Goal: Book appointment/travel/reservation

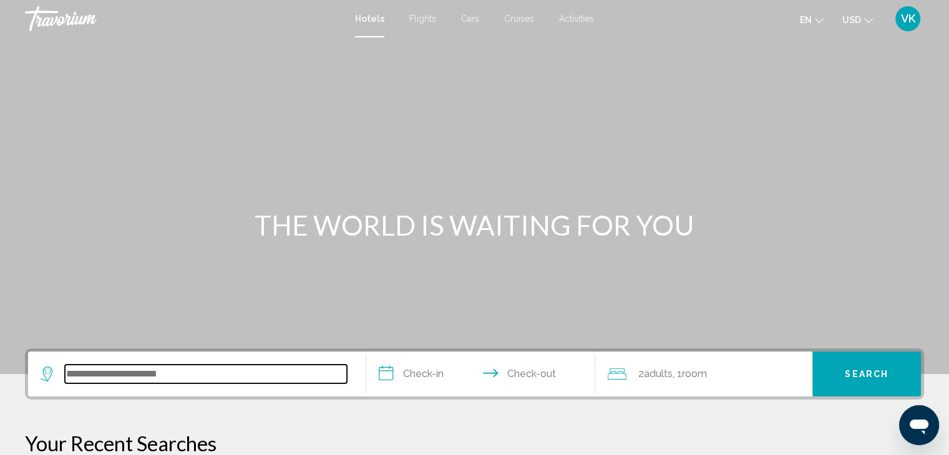
click at [199, 370] on input "Search widget" at bounding box center [206, 374] width 282 height 19
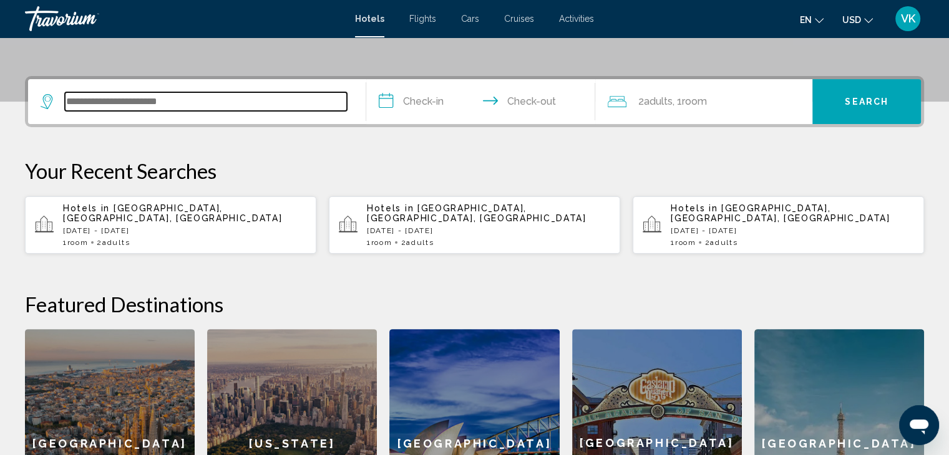
scroll to position [307, 0]
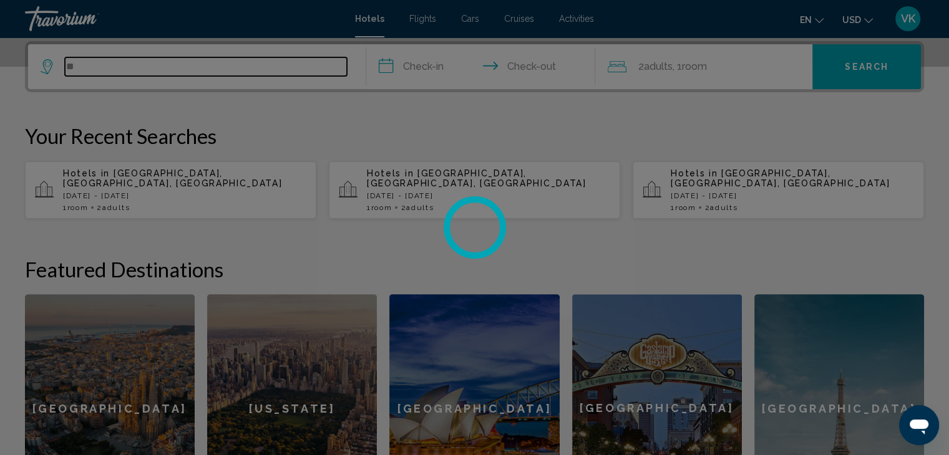
type input "*"
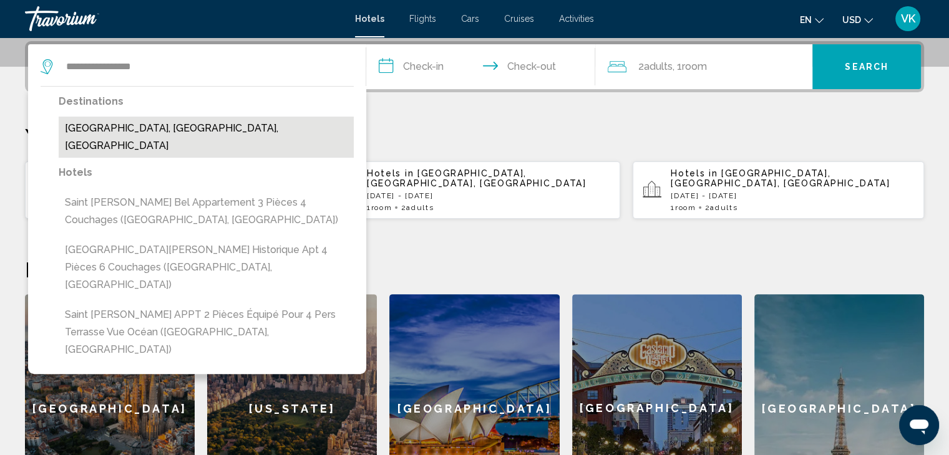
click at [128, 133] on button "Saint-Jean-De-Luz, Basque Coast, France" at bounding box center [206, 137] width 295 height 41
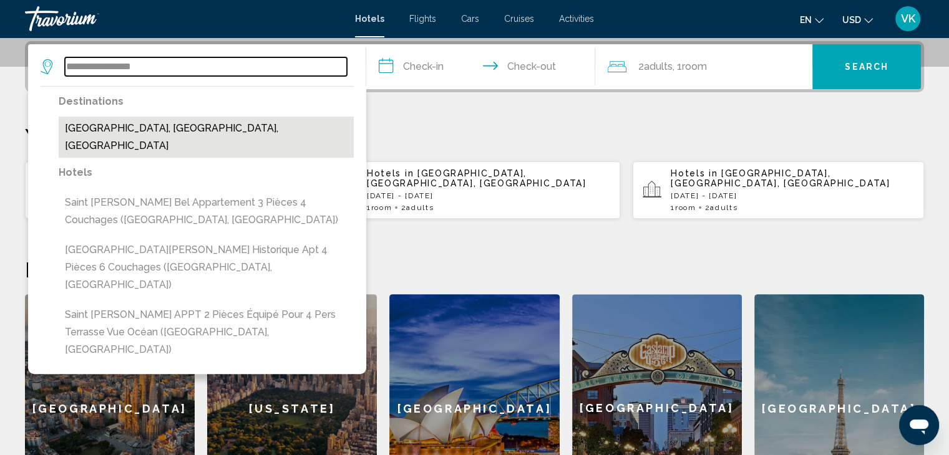
type input "**********"
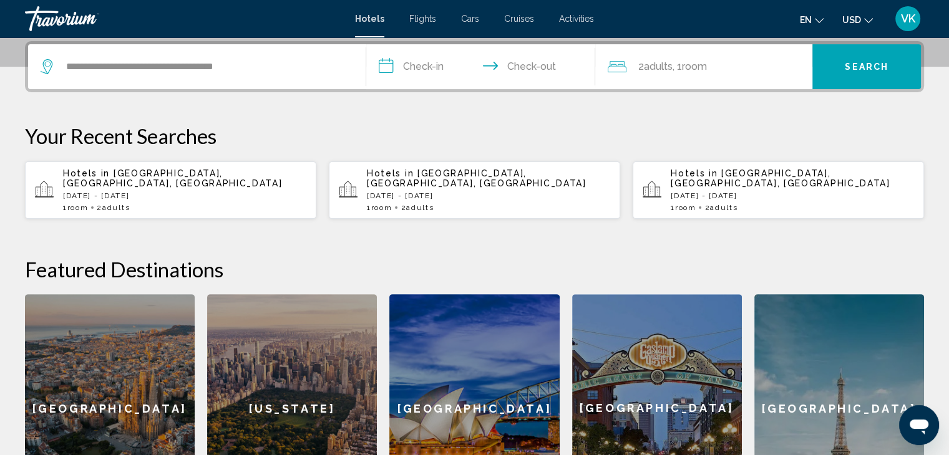
click at [422, 65] on input "**********" at bounding box center [483, 68] width 234 height 49
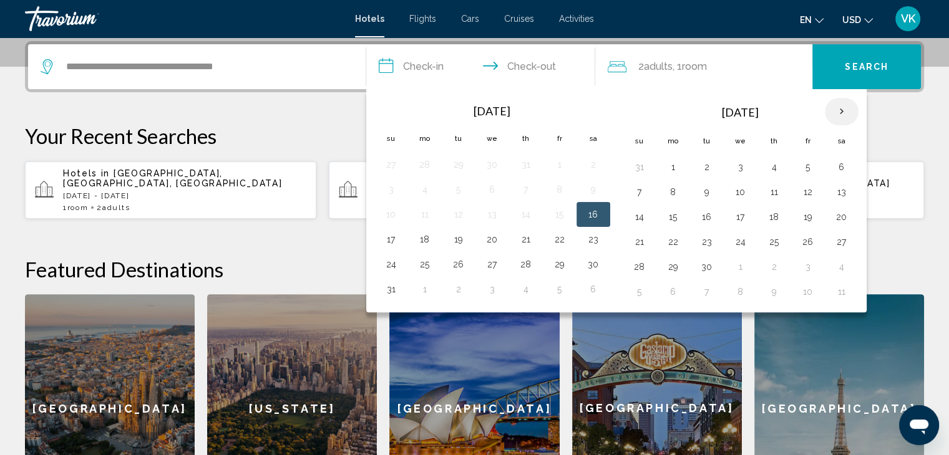
click at [837, 106] on th "Next month" at bounding box center [841, 111] width 34 height 27
click at [671, 215] on button "13" at bounding box center [673, 216] width 20 height 17
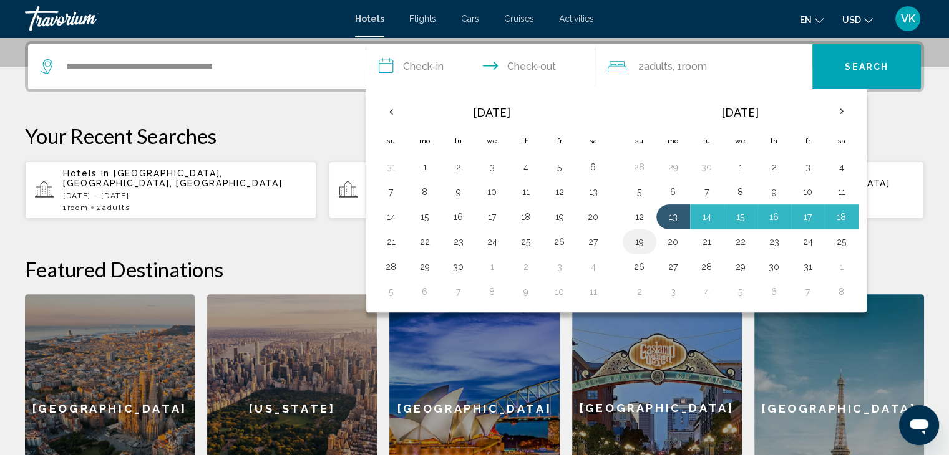
click at [642, 240] on button "19" at bounding box center [639, 241] width 20 height 17
type input "**********"
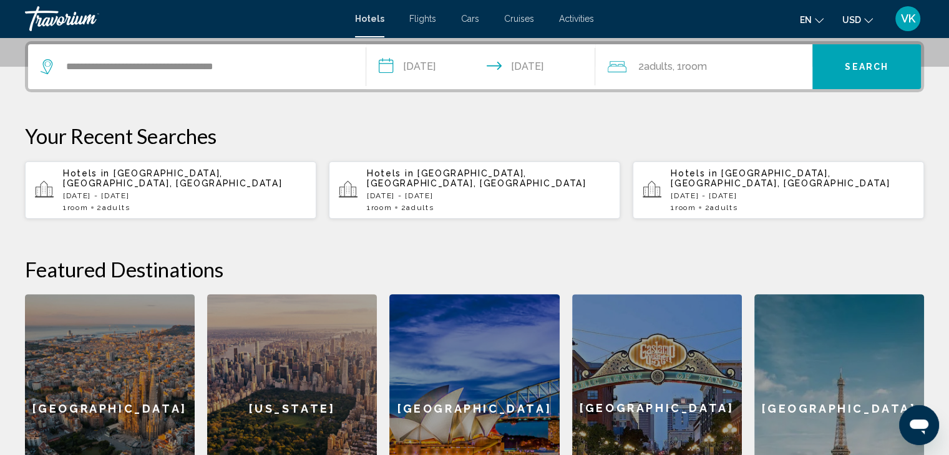
click at [870, 16] on mat-icon "Change currency" at bounding box center [868, 18] width 9 height 9
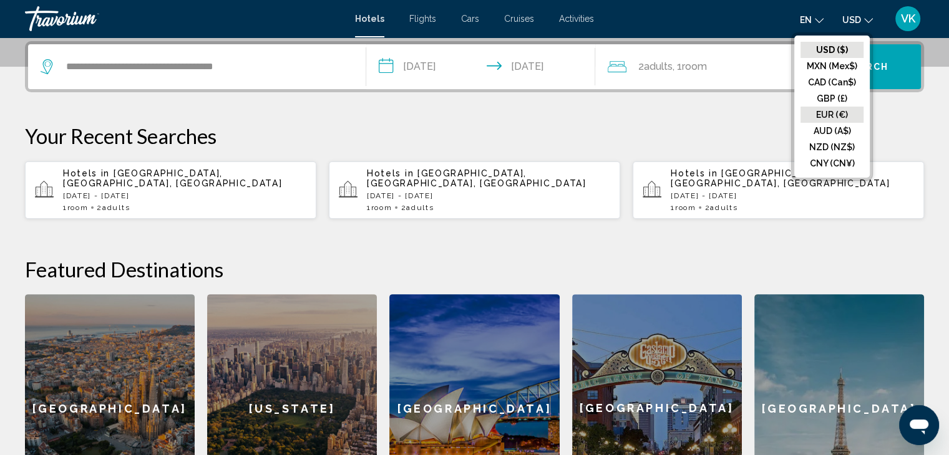
click at [827, 115] on button "EUR (€)" at bounding box center [831, 115] width 63 height 16
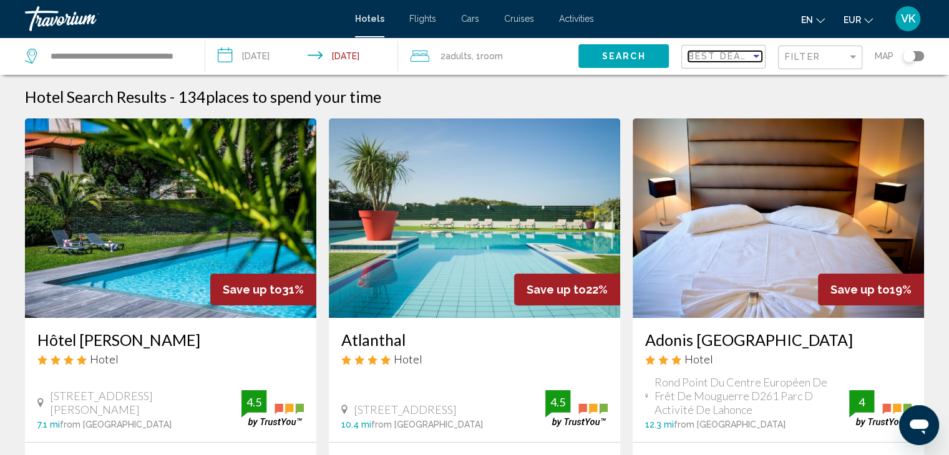
click at [700, 60] on span "Best Deals" at bounding box center [720, 56] width 65 height 10
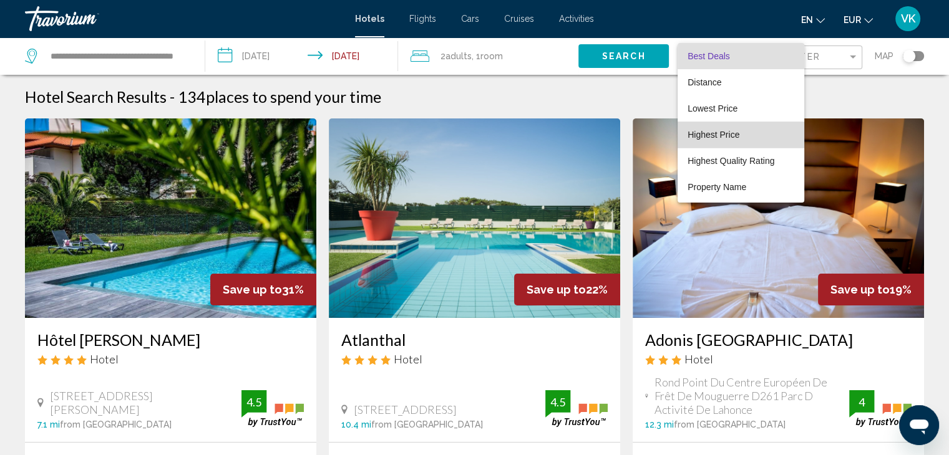
click at [708, 131] on span "Highest Price" at bounding box center [713, 135] width 52 height 10
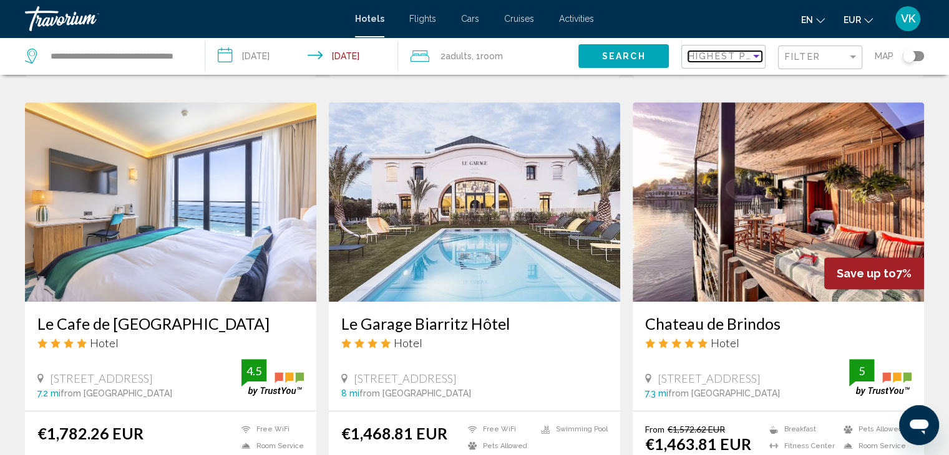
scroll to position [561, 0]
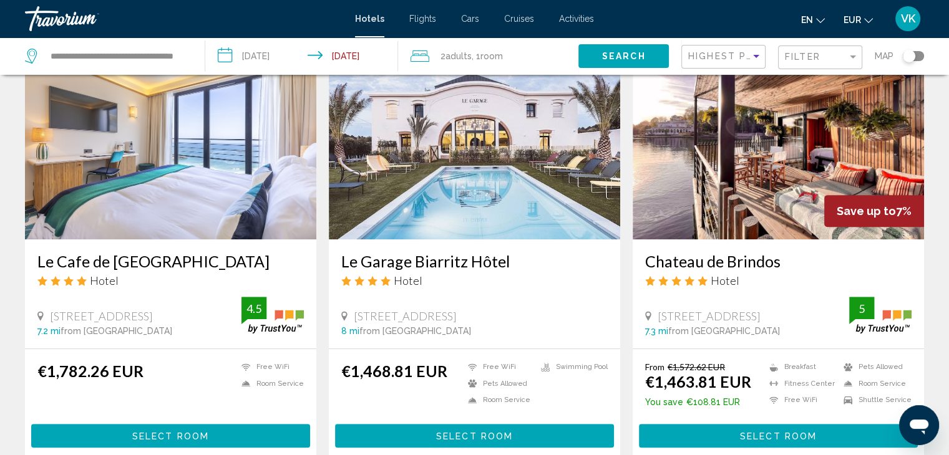
click at [735, 173] on img "Main content" at bounding box center [777, 140] width 291 height 200
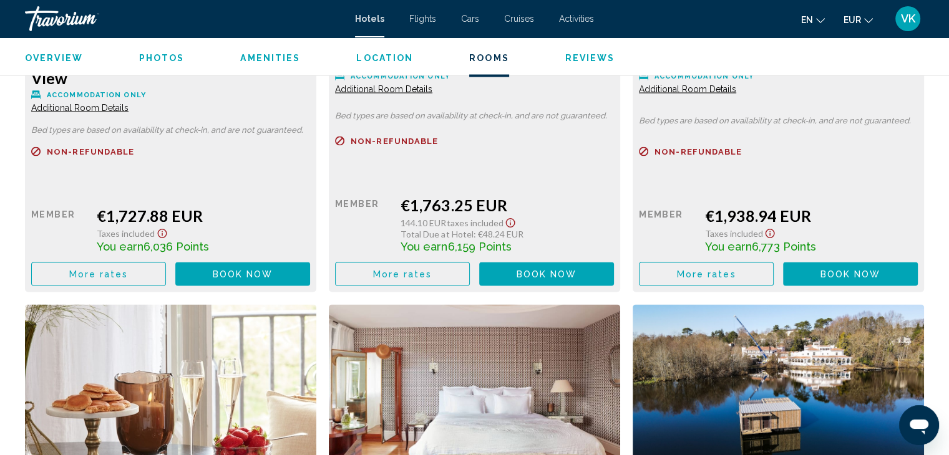
scroll to position [2495, 0]
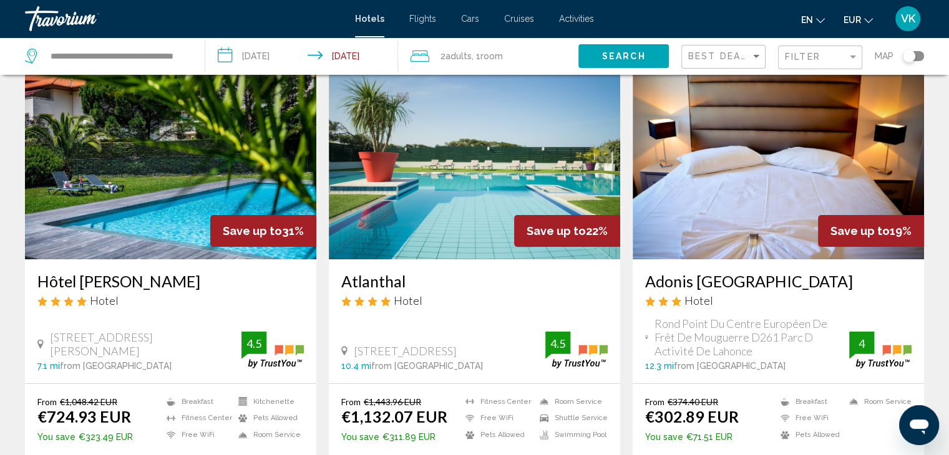
scroll to position [187, 0]
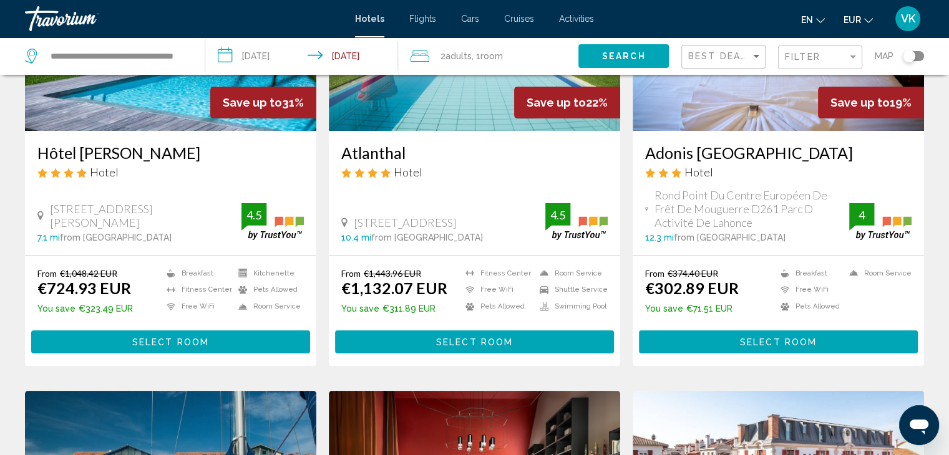
click at [713, 49] on div "Best Deals" at bounding box center [725, 57] width 74 height 23
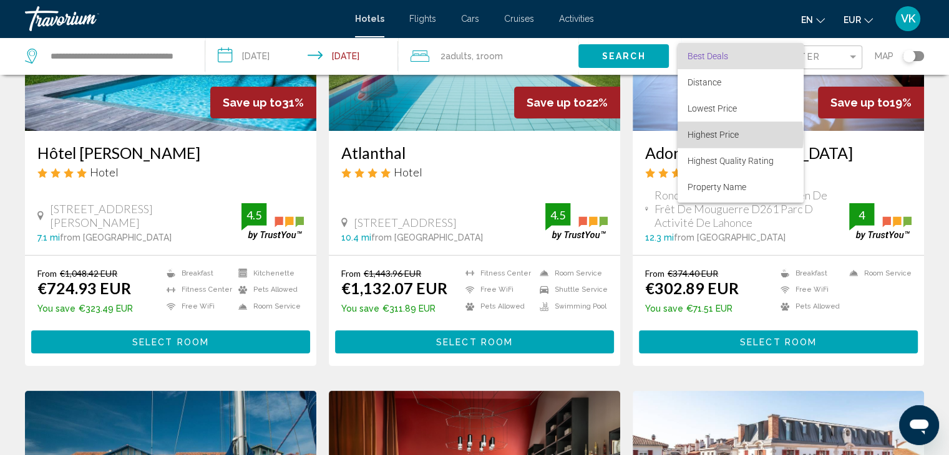
click at [721, 136] on span "Highest Price" at bounding box center [712, 135] width 51 height 10
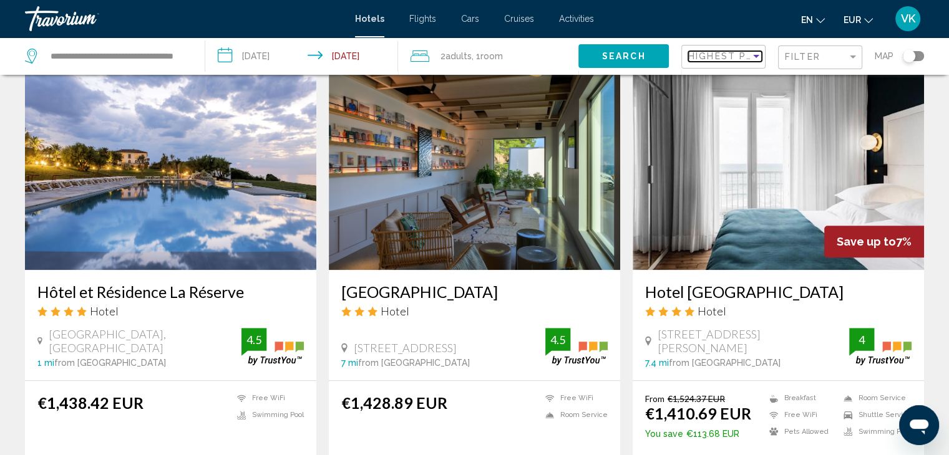
scroll to position [998, 0]
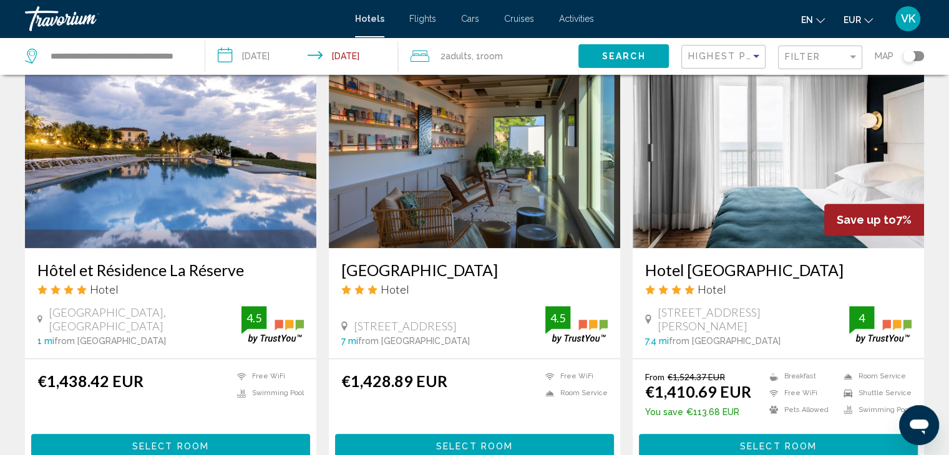
click at [239, 185] on img "Main content" at bounding box center [170, 149] width 291 height 200
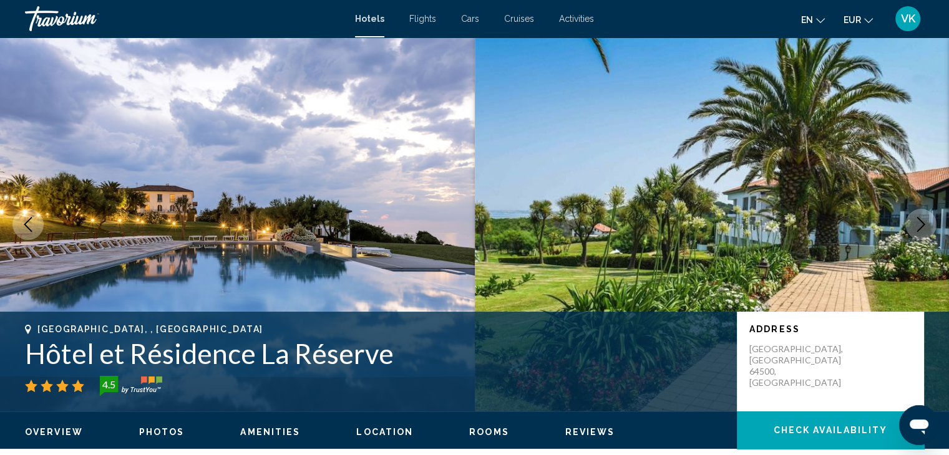
drag, startPoint x: 203, startPoint y: 15, endPoint x: 220, endPoint y: 13, distance: 17.6
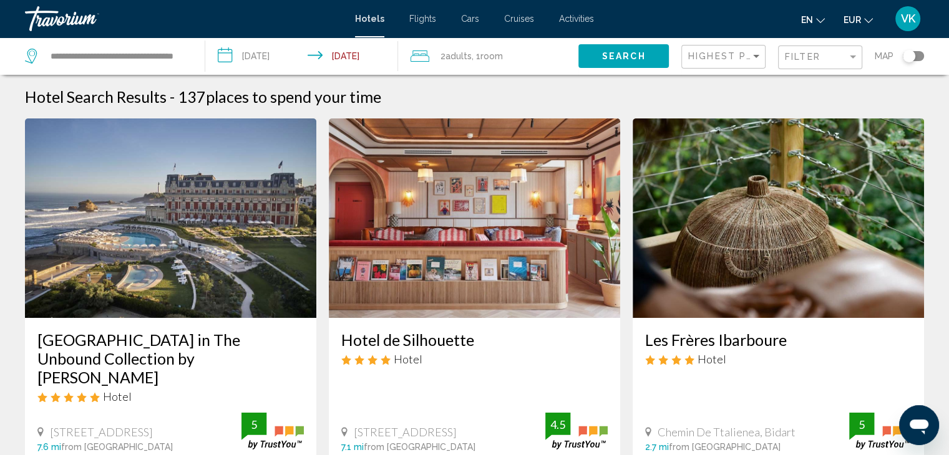
click at [274, 53] on input "**********" at bounding box center [304, 57] width 198 height 41
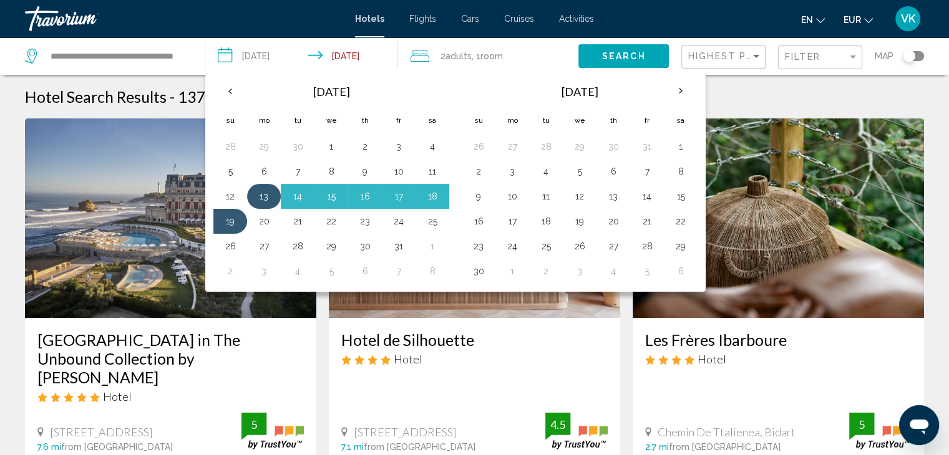
click at [263, 195] on button "13" at bounding box center [264, 196] width 20 height 17
click at [269, 219] on button "20" at bounding box center [264, 221] width 20 height 17
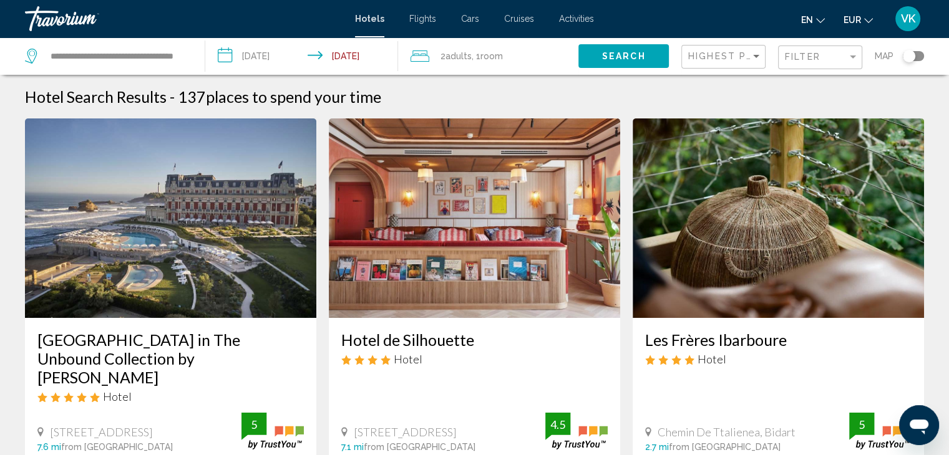
click at [624, 53] on span "Search" at bounding box center [624, 57] width 44 height 10
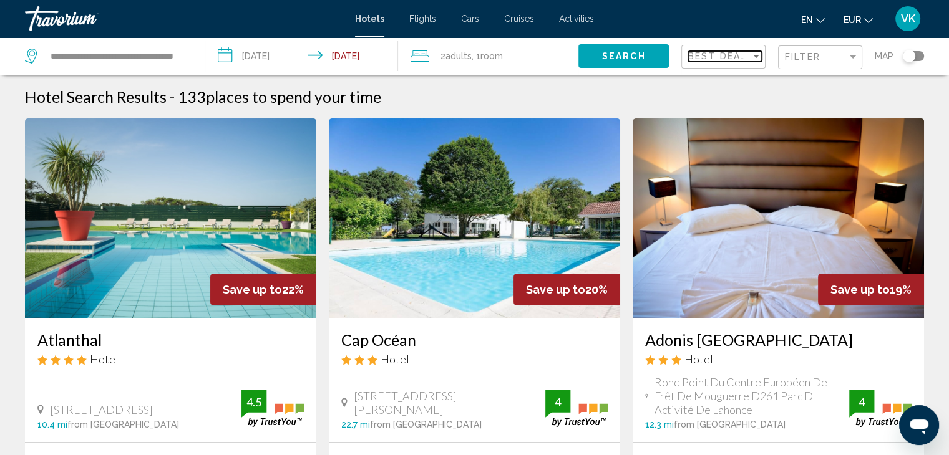
click at [723, 59] on span "Best Deals" at bounding box center [720, 56] width 65 height 10
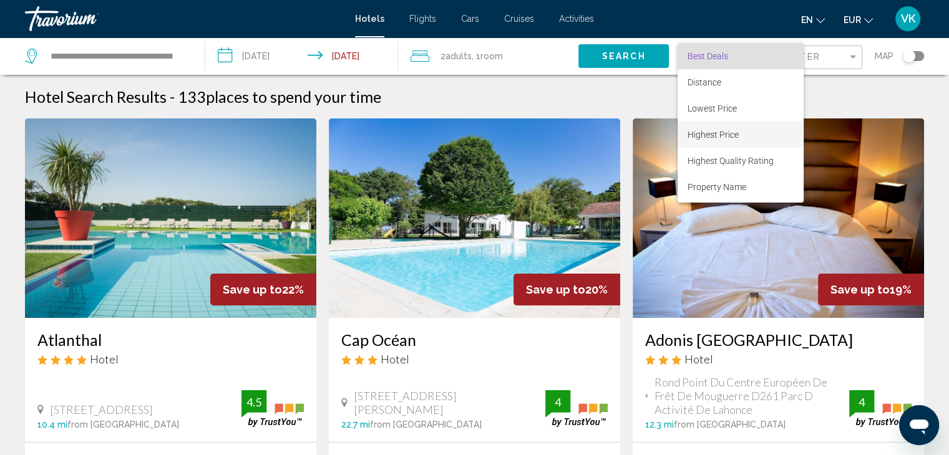
click at [712, 131] on span "Highest Price" at bounding box center [712, 135] width 51 height 10
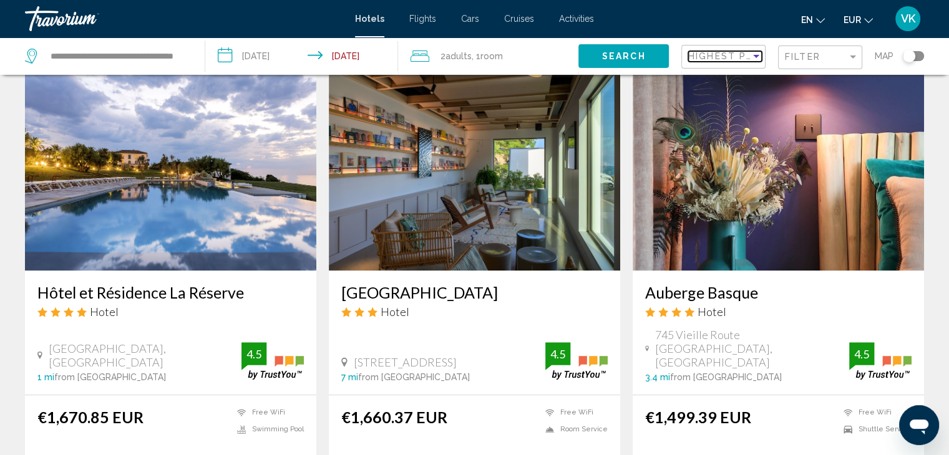
scroll to position [998, 0]
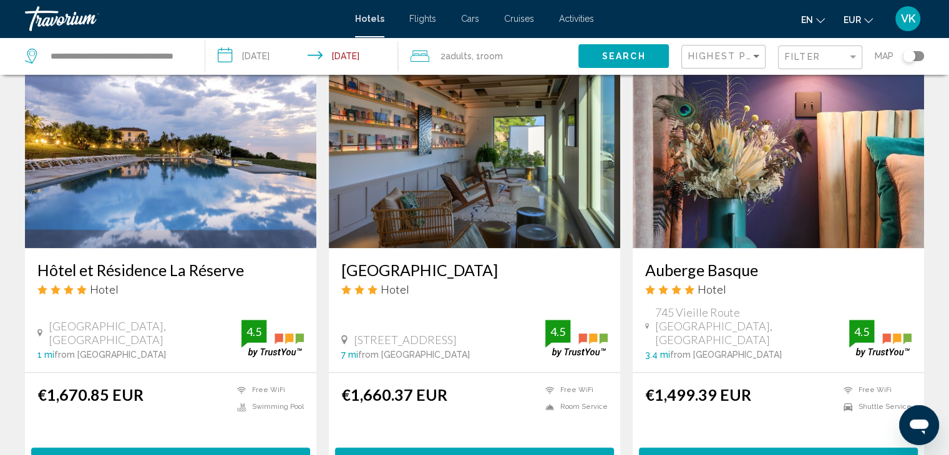
click at [263, 51] on input "**********" at bounding box center [304, 57] width 198 height 41
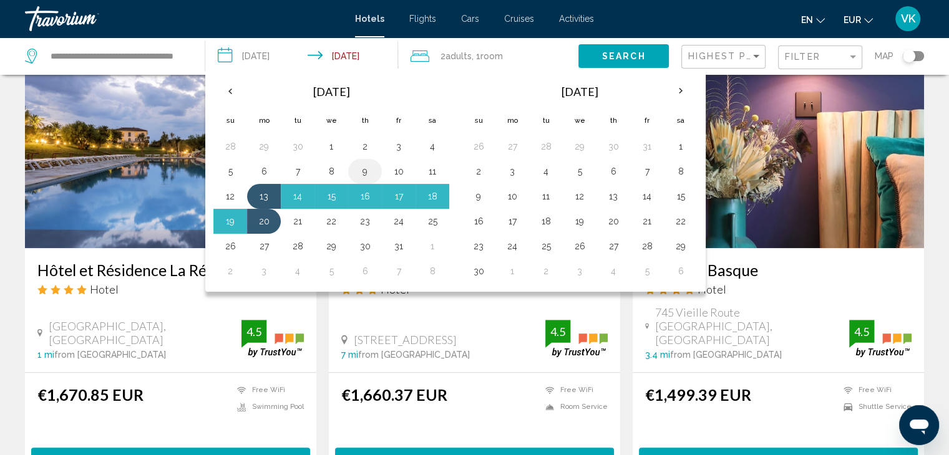
click at [368, 169] on button "9" at bounding box center [365, 171] width 20 height 17
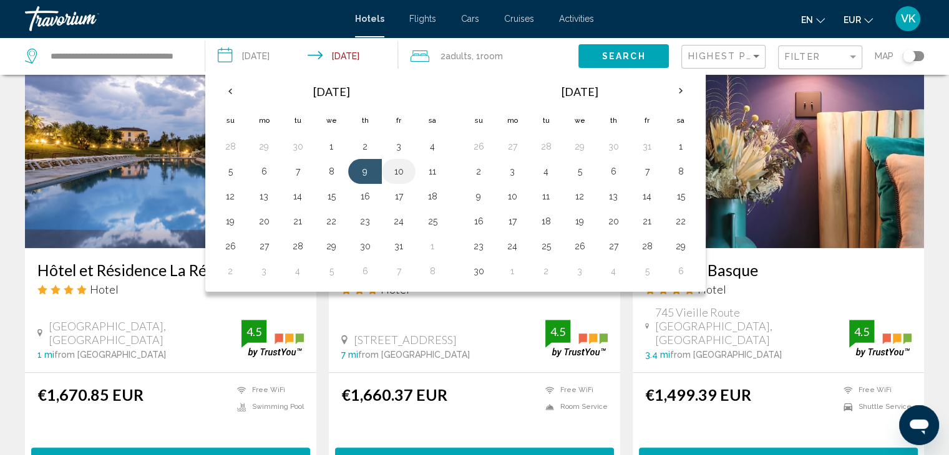
click at [399, 172] on button "10" at bounding box center [399, 171] width 20 height 17
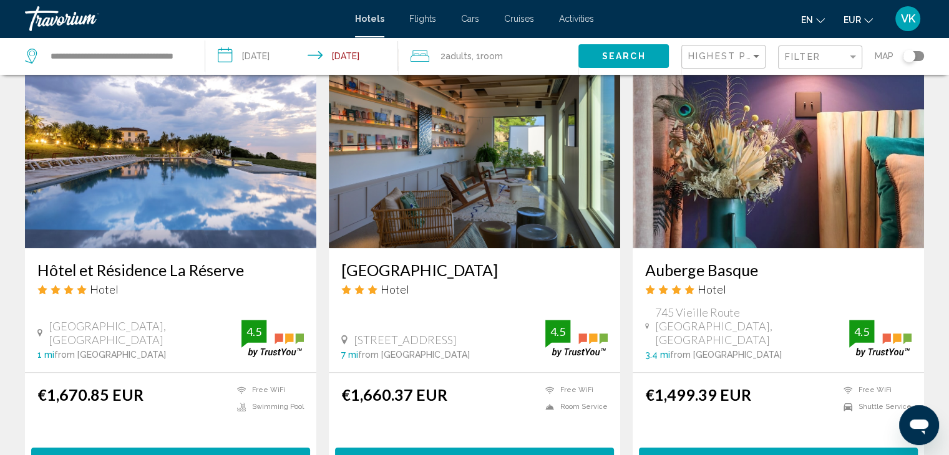
click at [264, 46] on input "**********" at bounding box center [304, 57] width 198 height 41
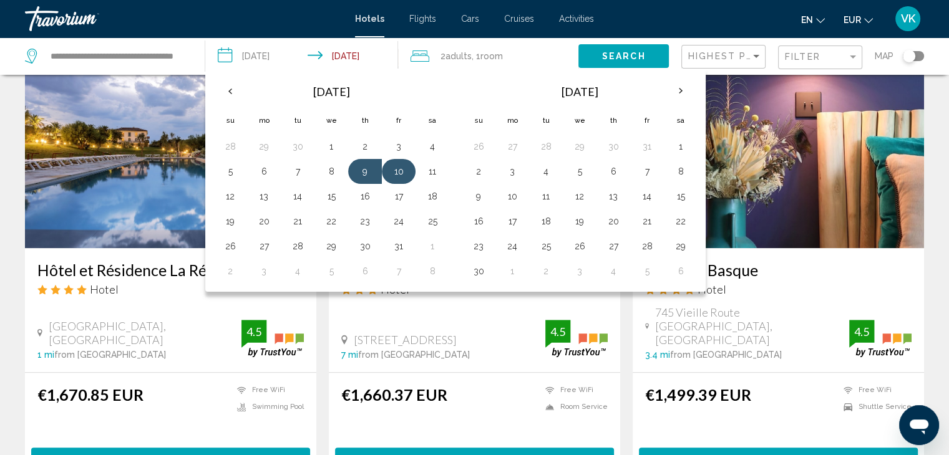
click at [402, 170] on button "10" at bounding box center [399, 171] width 20 height 17
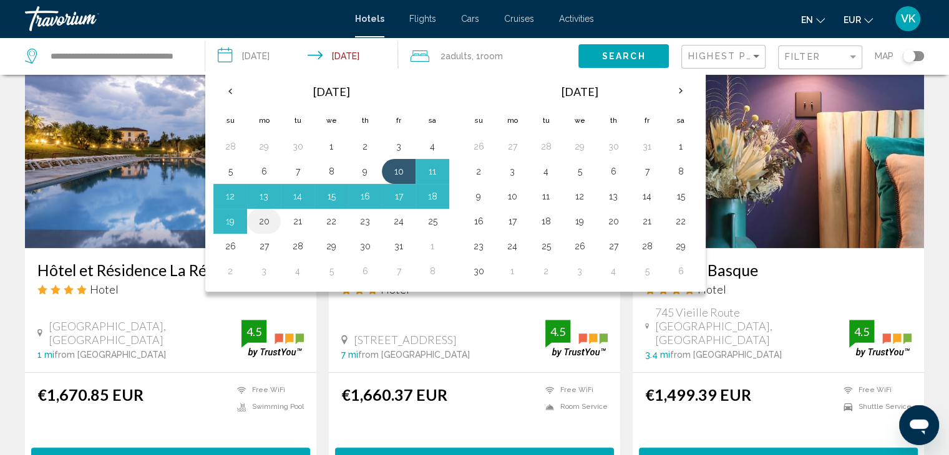
click at [262, 223] on button "20" at bounding box center [264, 221] width 20 height 17
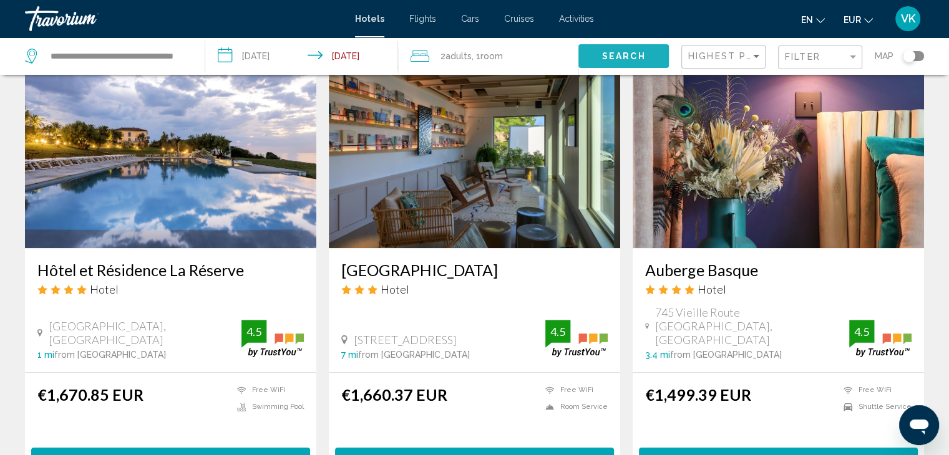
click at [604, 52] on span "Search" at bounding box center [624, 57] width 44 height 10
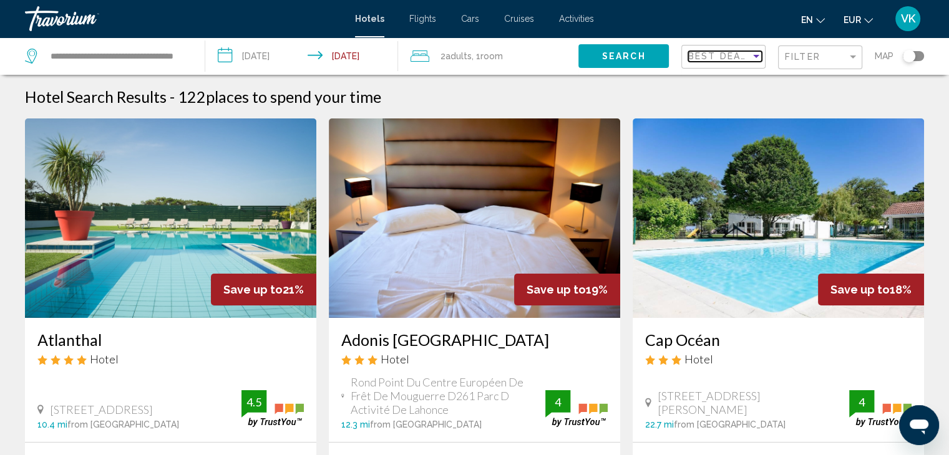
click at [706, 52] on span "Best Deals" at bounding box center [720, 56] width 65 height 10
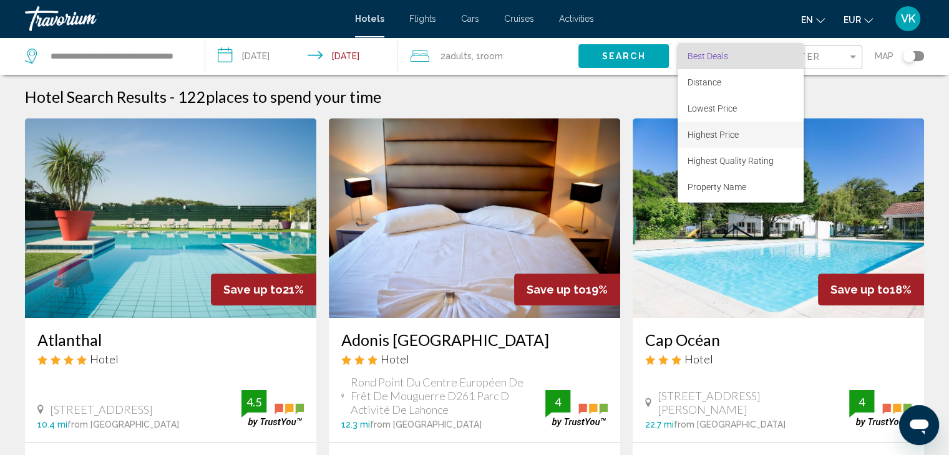
click at [708, 130] on span "Highest Price" at bounding box center [712, 135] width 51 height 10
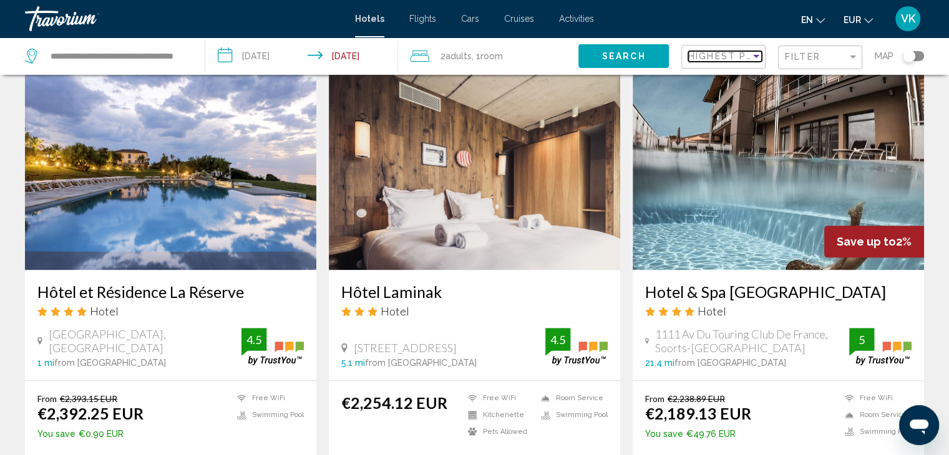
scroll to position [998, 0]
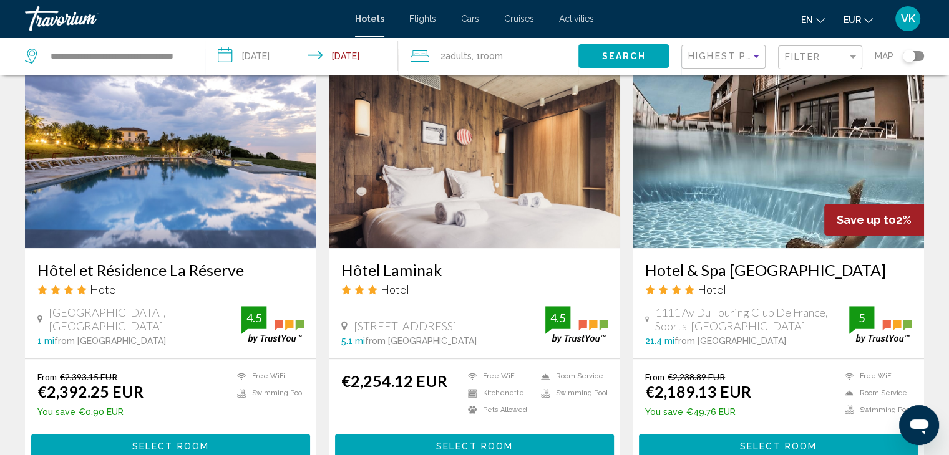
click at [277, 53] on input "**********" at bounding box center [304, 57] width 198 height 41
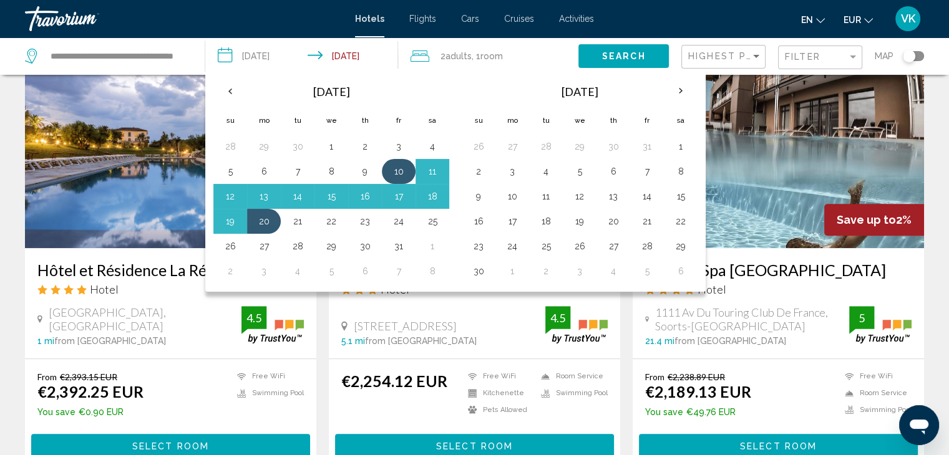
click at [392, 170] on button "10" at bounding box center [399, 171] width 20 height 17
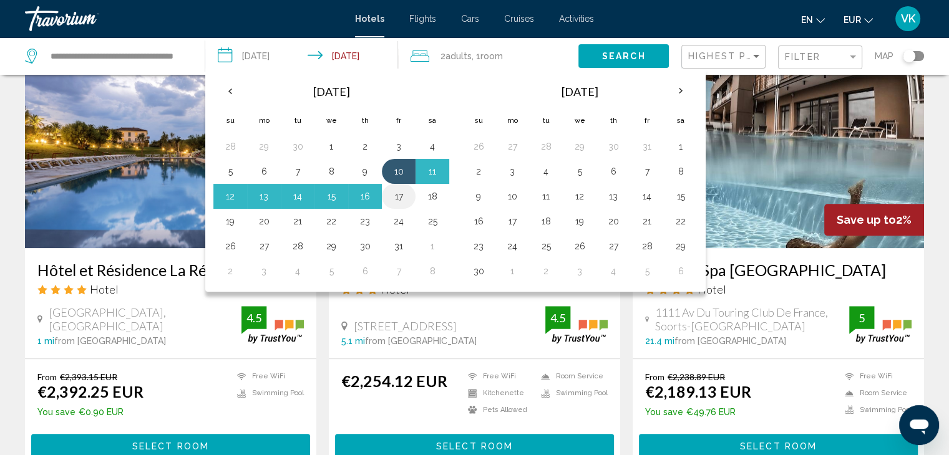
click at [405, 193] on button "17" at bounding box center [399, 196] width 20 height 17
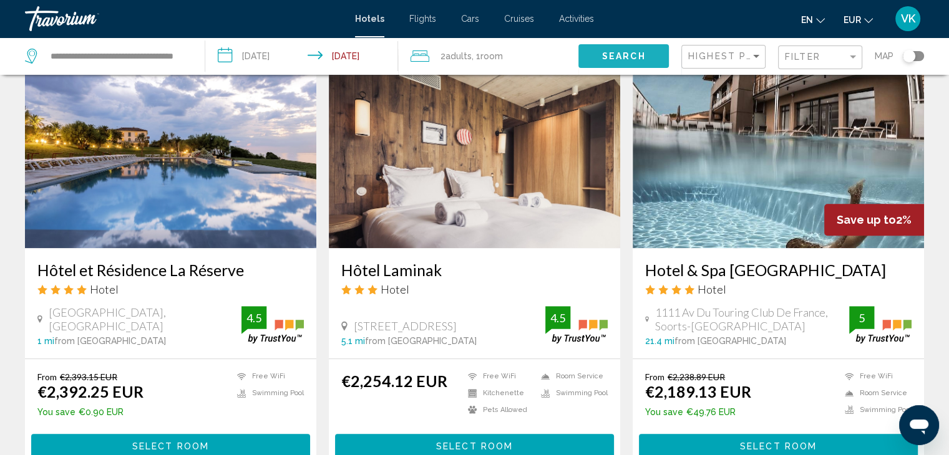
click at [606, 50] on button "Search" at bounding box center [623, 55] width 90 height 23
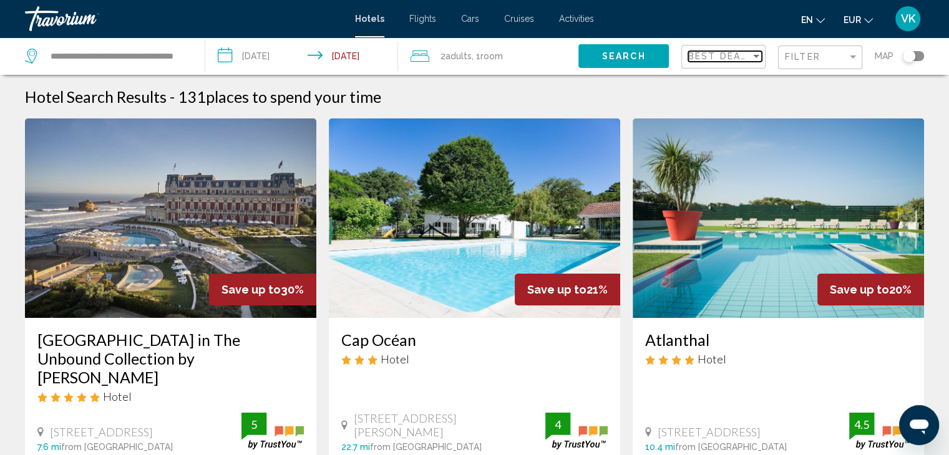
click at [702, 56] on span "Best Deals" at bounding box center [720, 56] width 65 height 10
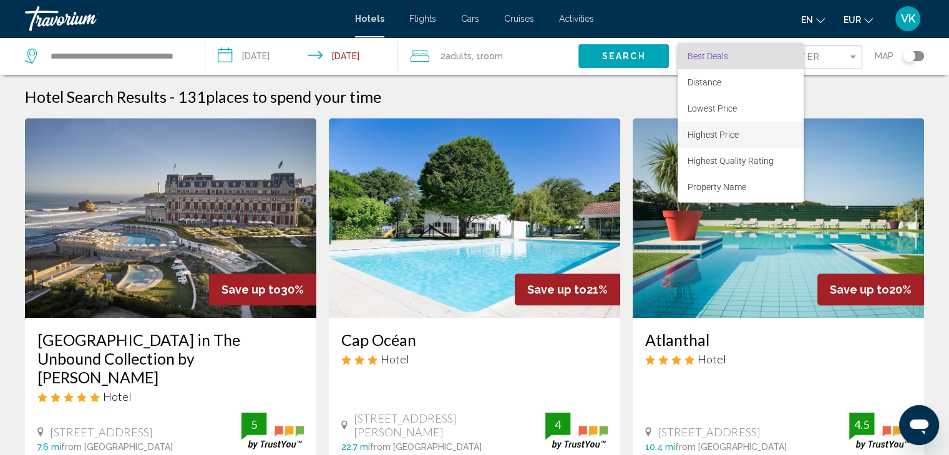
click at [703, 133] on span "Highest Price" at bounding box center [712, 135] width 51 height 10
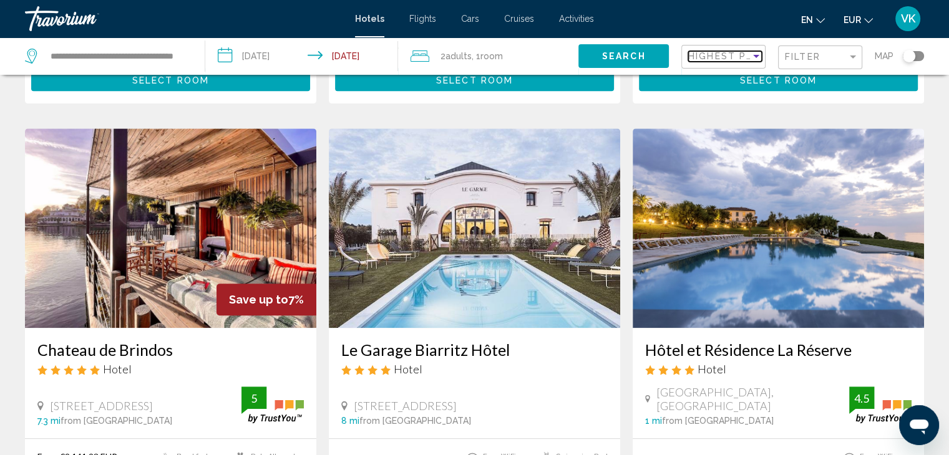
scroll to position [998, 0]
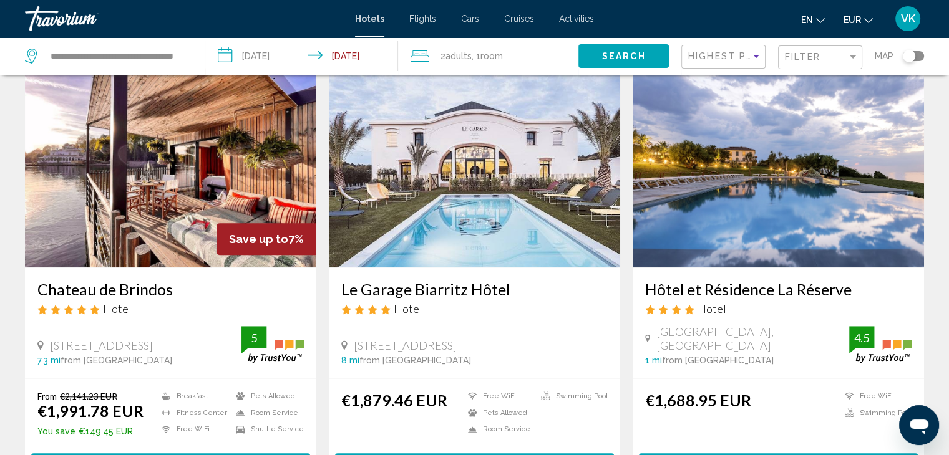
click at [279, 53] on input "**********" at bounding box center [304, 57] width 198 height 41
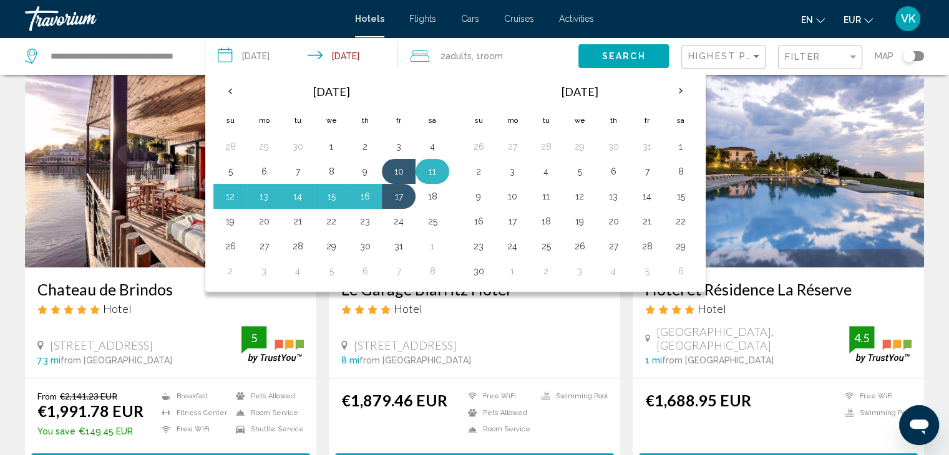
click at [432, 170] on button "11" at bounding box center [432, 171] width 20 height 17
click at [397, 195] on button "17" at bounding box center [399, 196] width 20 height 17
type input "**********"
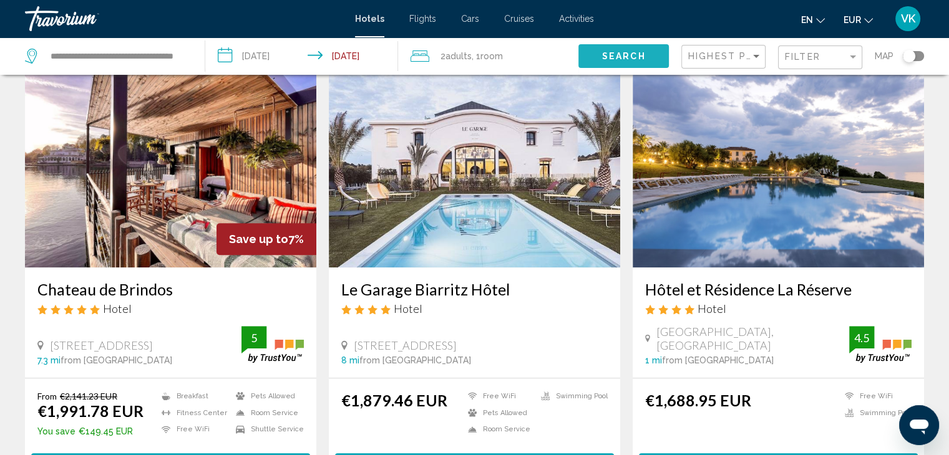
click at [586, 54] on button "Search" at bounding box center [623, 55] width 90 height 23
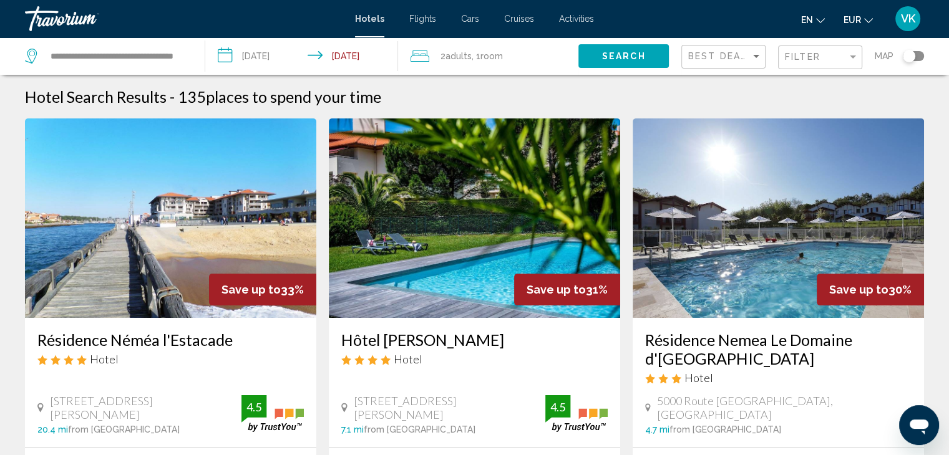
click at [708, 51] on div "Best Deals" at bounding box center [725, 57] width 74 height 23
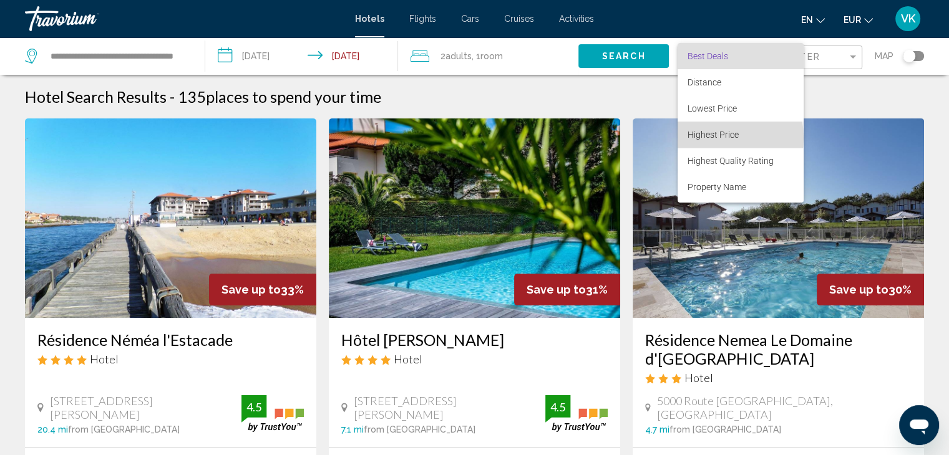
click at [709, 138] on span "Highest Price" at bounding box center [712, 135] width 51 height 10
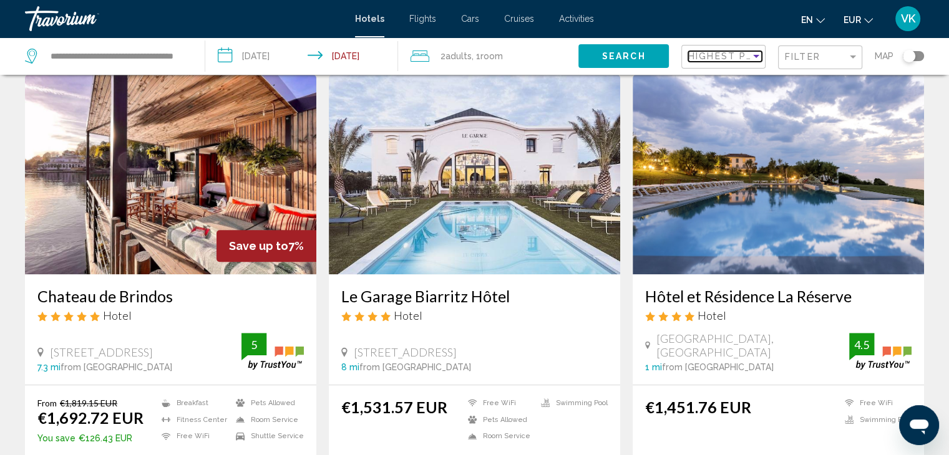
scroll to position [998, 0]
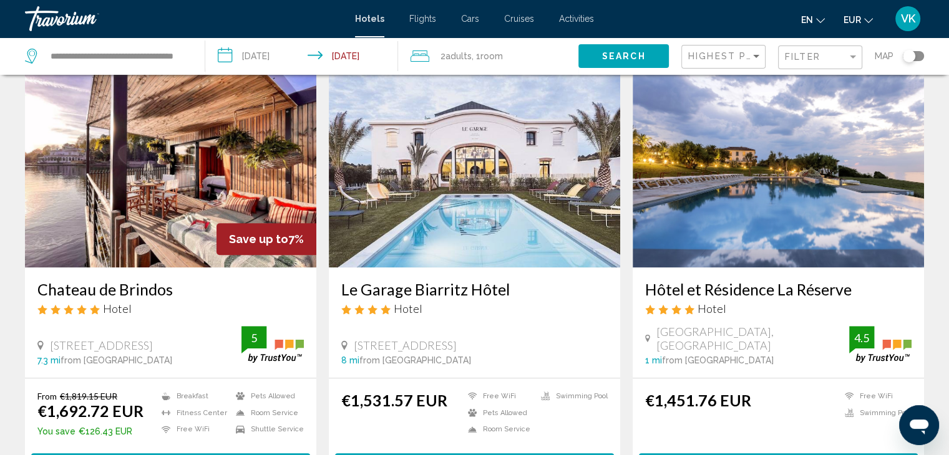
click at [727, 189] on img "Main content" at bounding box center [777, 168] width 291 height 200
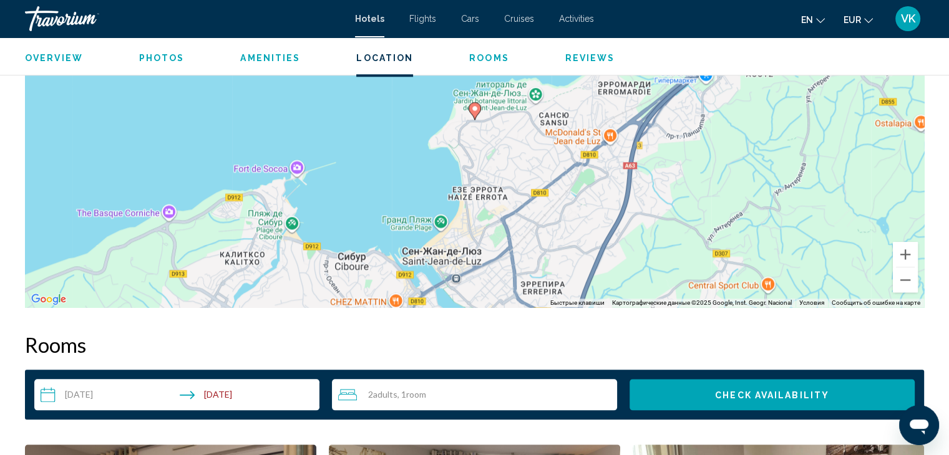
scroll to position [1310, 0]
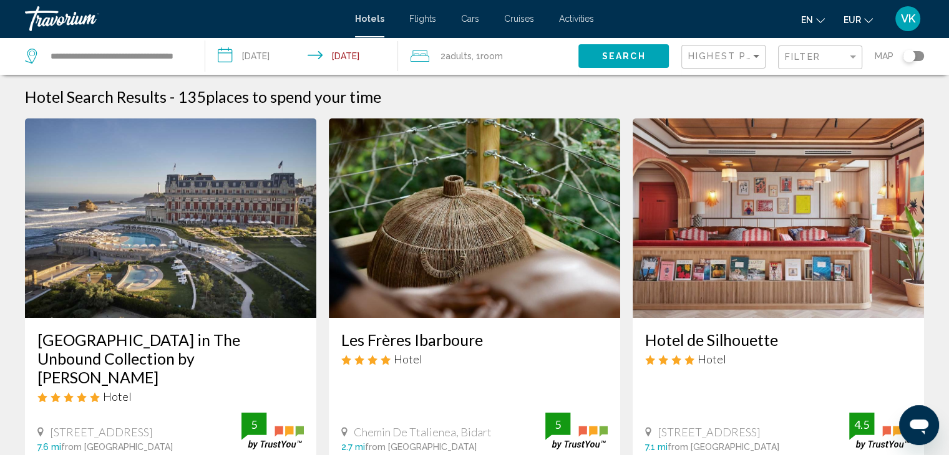
click at [262, 56] on input "**********" at bounding box center [304, 57] width 198 height 41
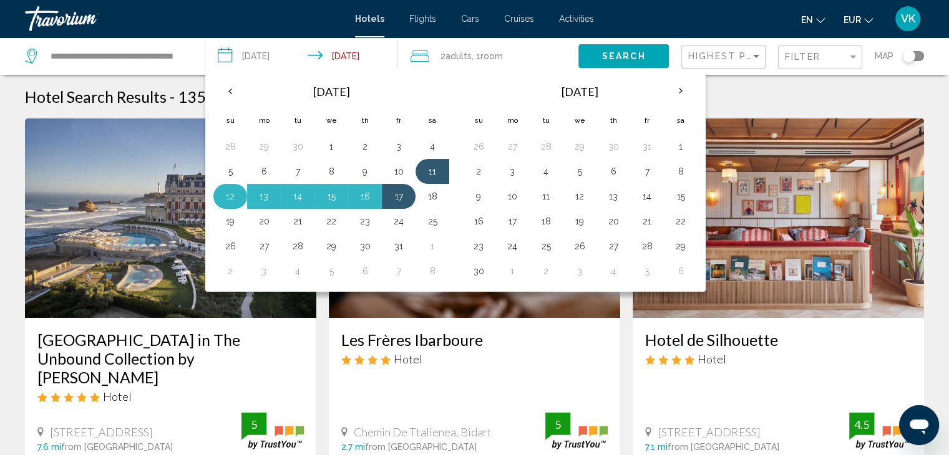
click at [234, 199] on button "12" at bounding box center [230, 196] width 20 height 17
click at [425, 191] on button "18" at bounding box center [432, 196] width 20 height 17
type input "**********"
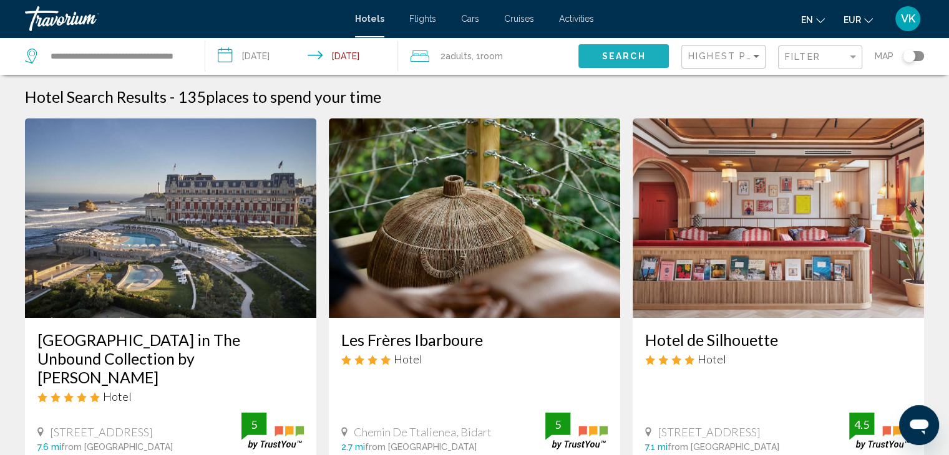
click at [624, 62] on button "Search" at bounding box center [623, 55] width 90 height 23
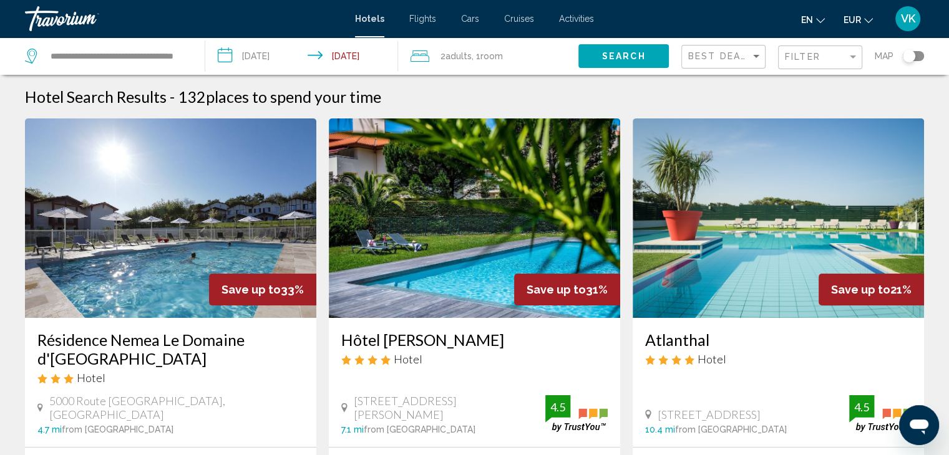
click at [711, 48] on div "Best Deals" at bounding box center [725, 57] width 74 height 23
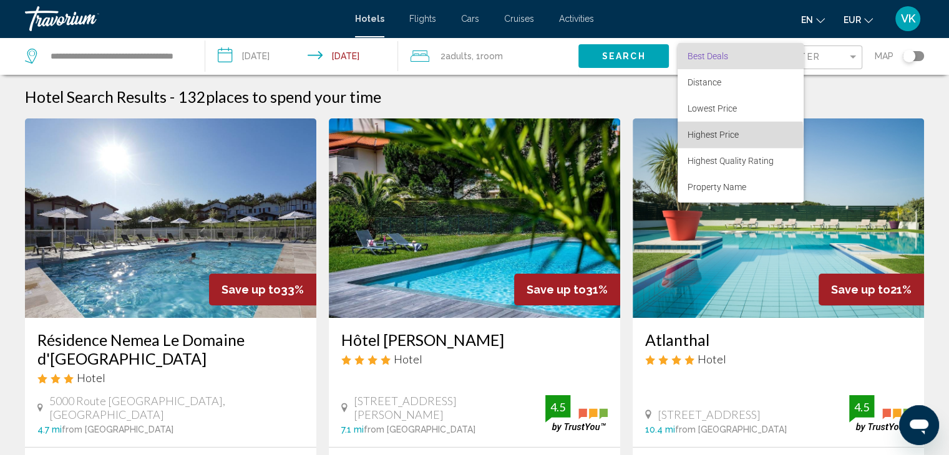
click at [708, 136] on span "Highest Price" at bounding box center [712, 135] width 51 height 10
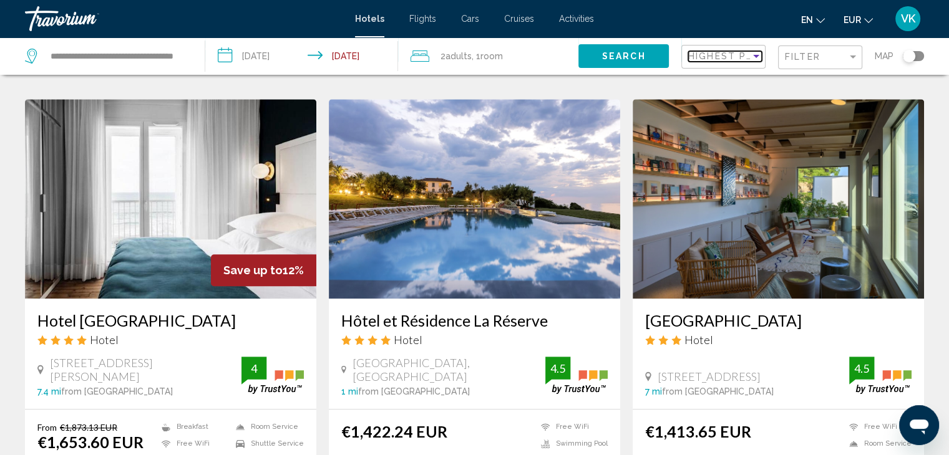
scroll to position [998, 0]
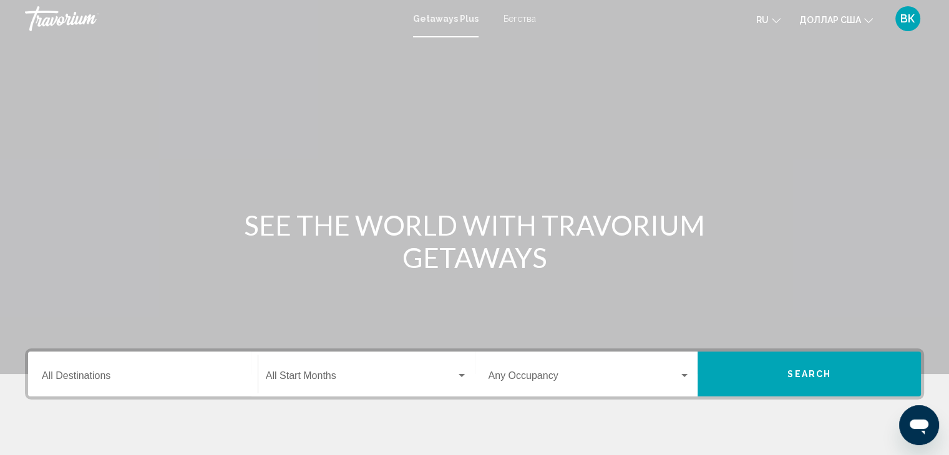
click at [519, 16] on font "Бегства" at bounding box center [519, 19] width 32 height 10
click at [187, 370] on div "Destination All Destinations" at bounding box center [143, 374] width 202 height 39
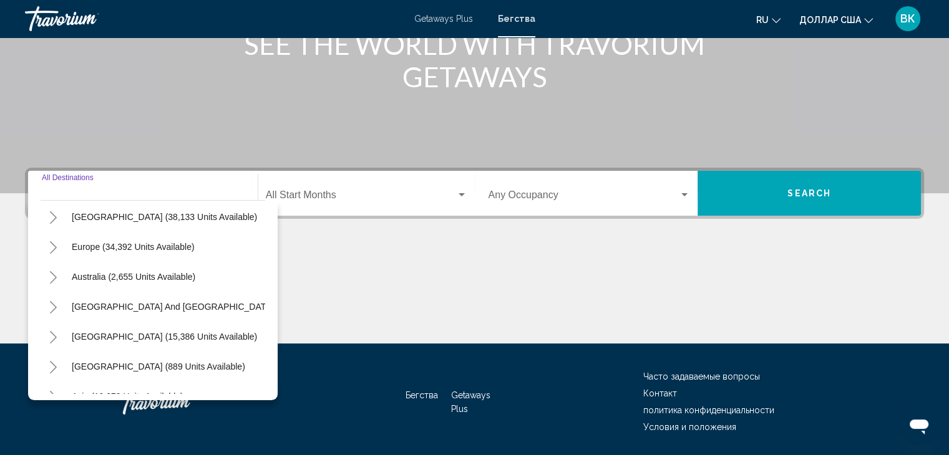
scroll to position [160, 0]
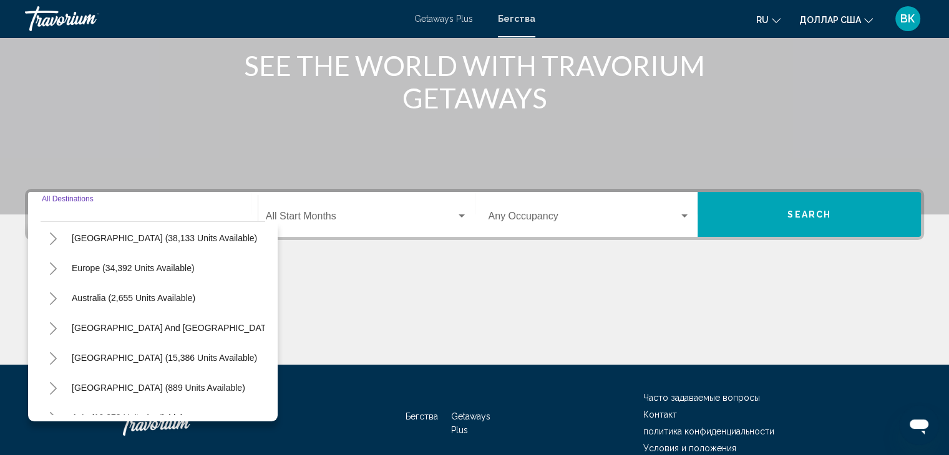
click at [52, 265] on icon "Toggle Europe (34,392 units available)" at bounding box center [53, 269] width 7 height 12
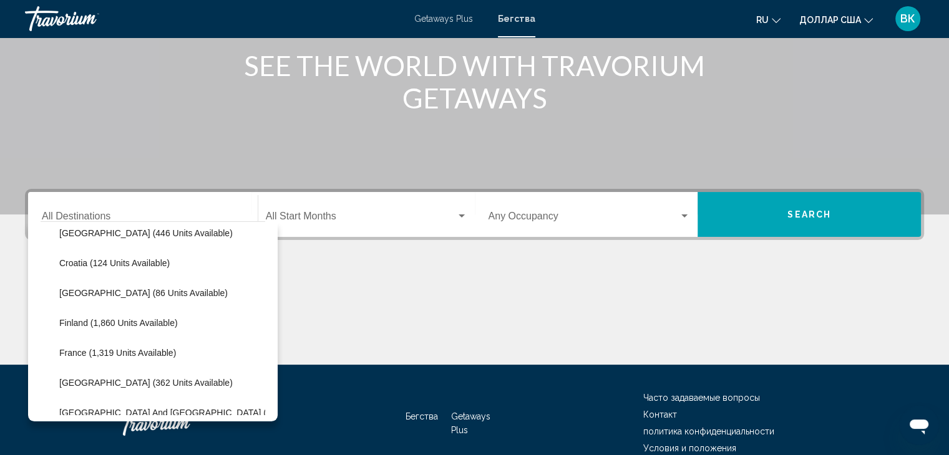
scroll to position [312, 0]
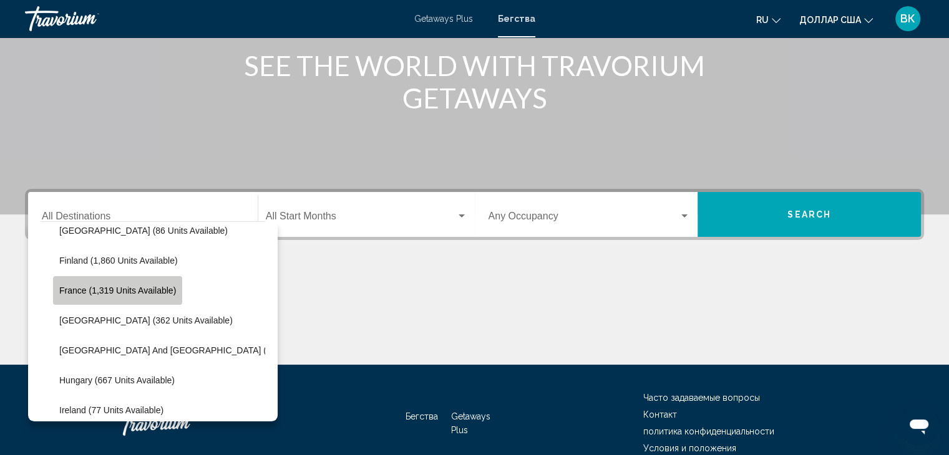
click at [172, 286] on span "France (1,319 units available)" at bounding box center [117, 291] width 117 height 10
type input "**********"
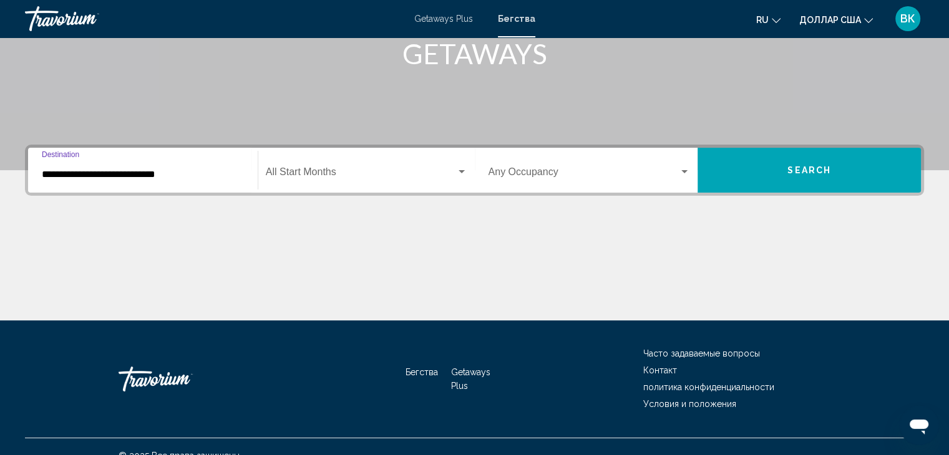
scroll to position [222, 0]
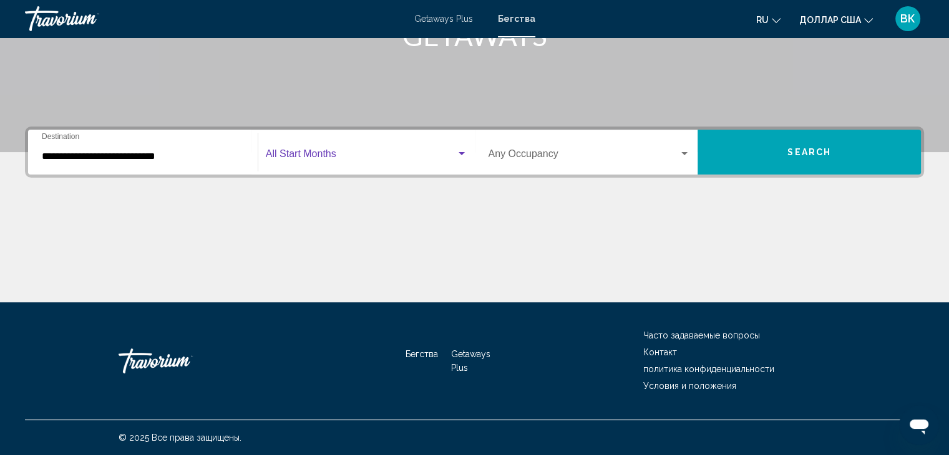
click at [324, 153] on span "Search widget" at bounding box center [361, 156] width 190 height 11
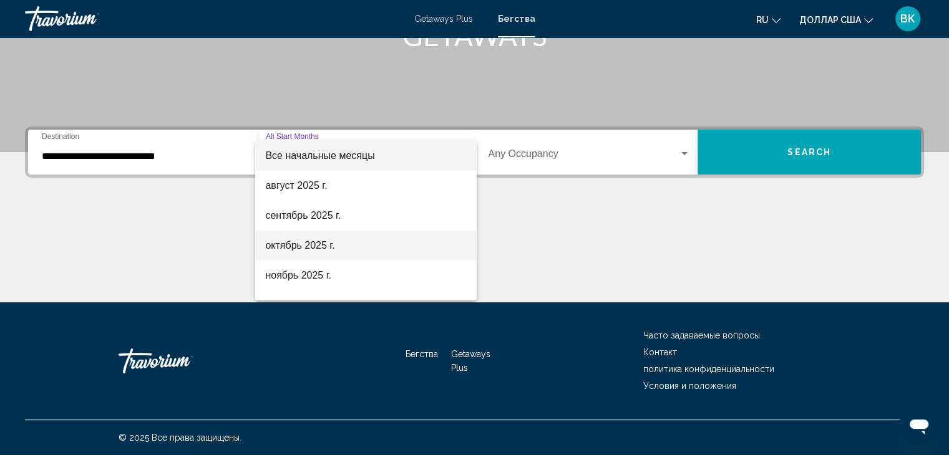
click at [309, 249] on font "октябрь 2025 г." at bounding box center [299, 245] width 69 height 11
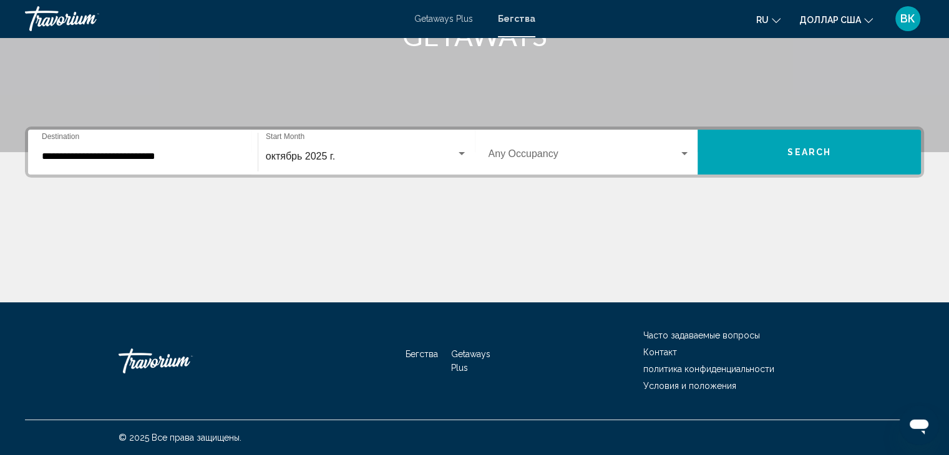
click at [851, 19] on font "доллар США" at bounding box center [830, 20] width 62 height 10
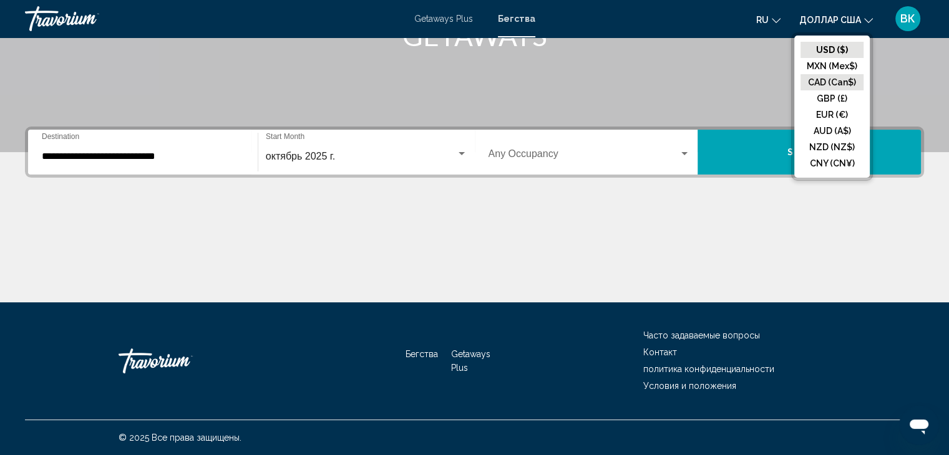
click at [839, 78] on button "CAD (Can$)" at bounding box center [831, 82] width 63 height 16
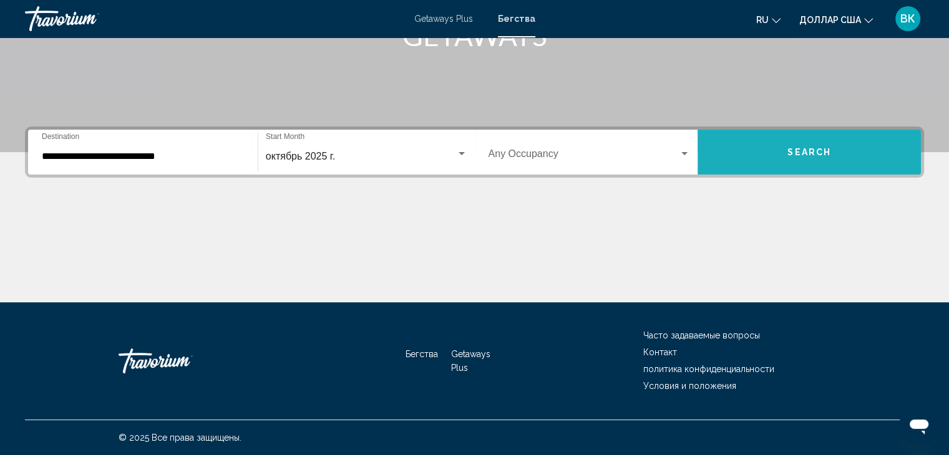
click at [823, 155] on span "Search" at bounding box center [809, 153] width 44 height 10
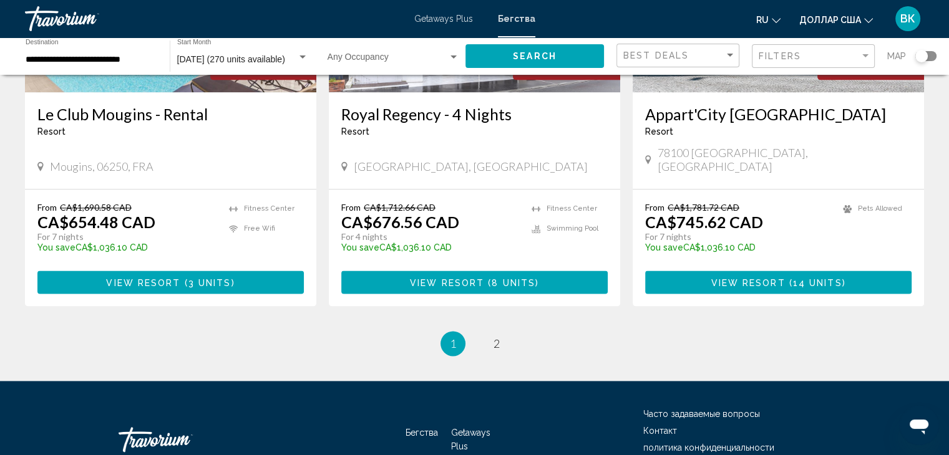
scroll to position [1577, 0]
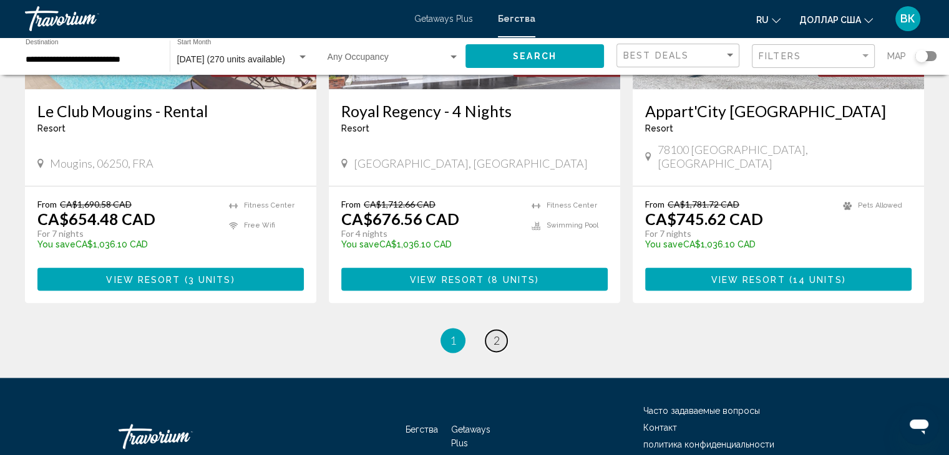
click at [491, 330] on link "page 2" at bounding box center [496, 341] width 22 height 22
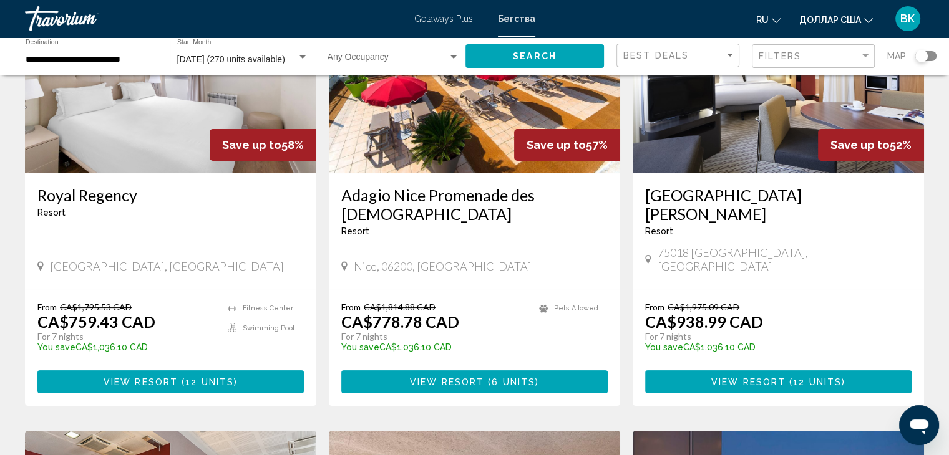
scroll to position [125, 0]
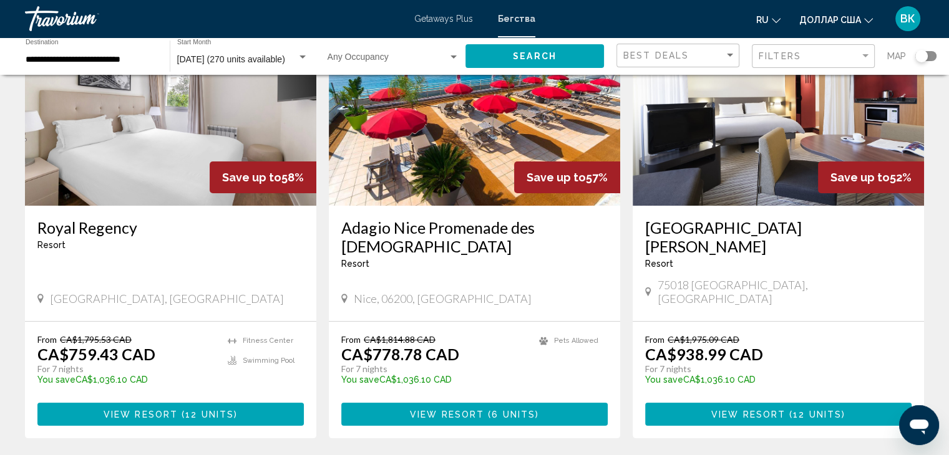
click at [473, 155] on img "Основное содержание" at bounding box center [474, 106] width 291 height 200
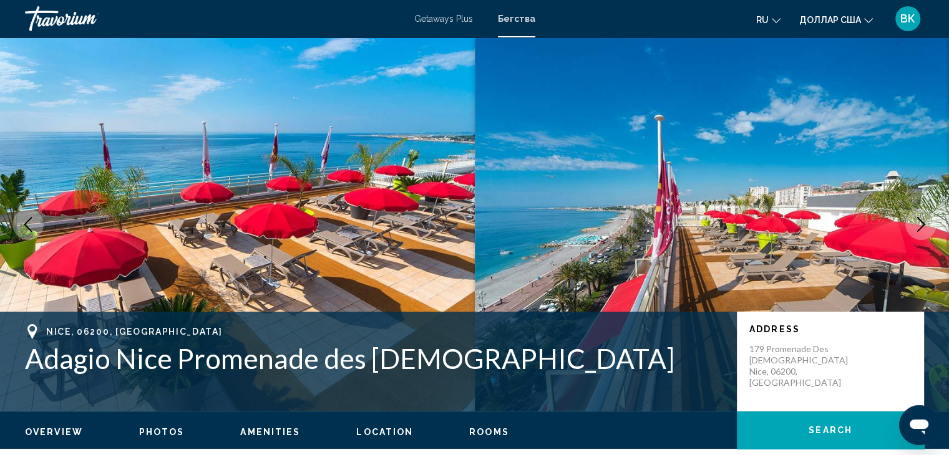
click at [921, 221] on icon "Next image" at bounding box center [921, 224] width 8 height 15
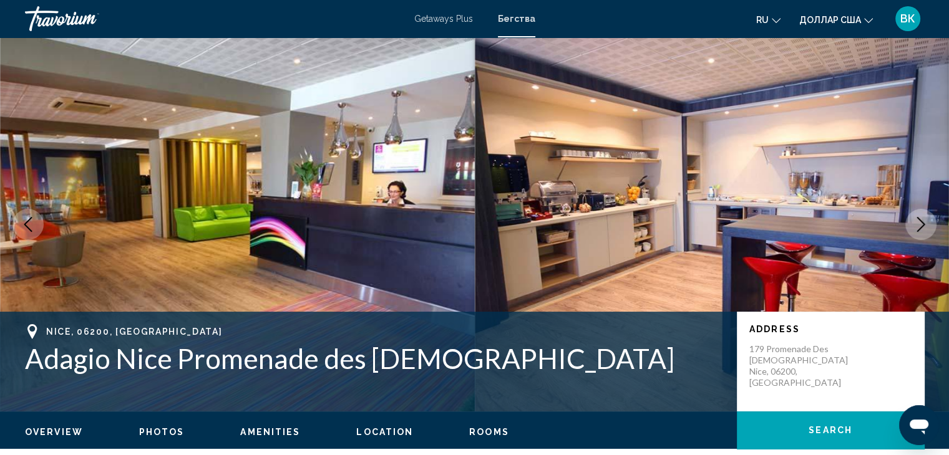
click at [921, 221] on icon "Next image" at bounding box center [921, 224] width 8 height 15
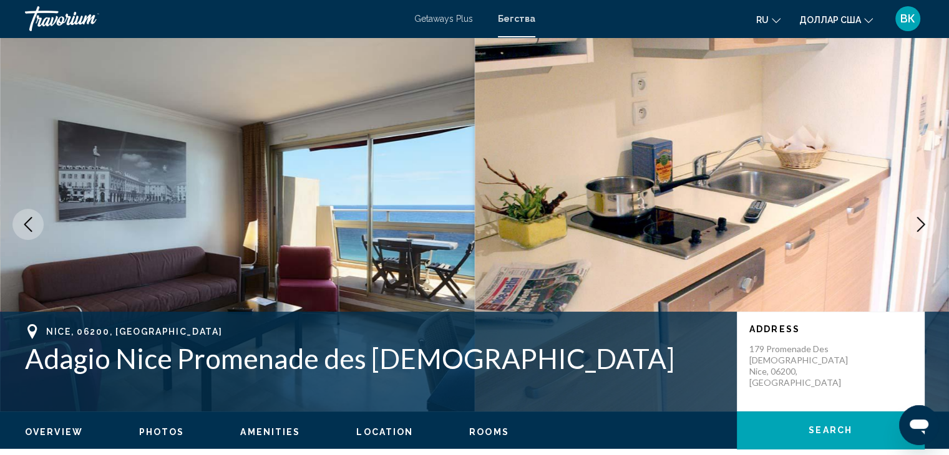
click at [921, 221] on icon "Next image" at bounding box center [921, 224] width 8 height 15
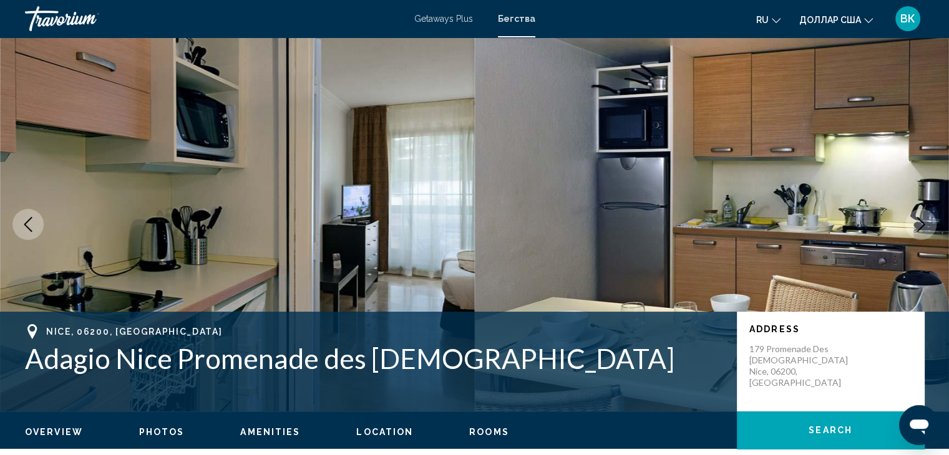
click at [921, 221] on icon "Next image" at bounding box center [921, 224] width 8 height 15
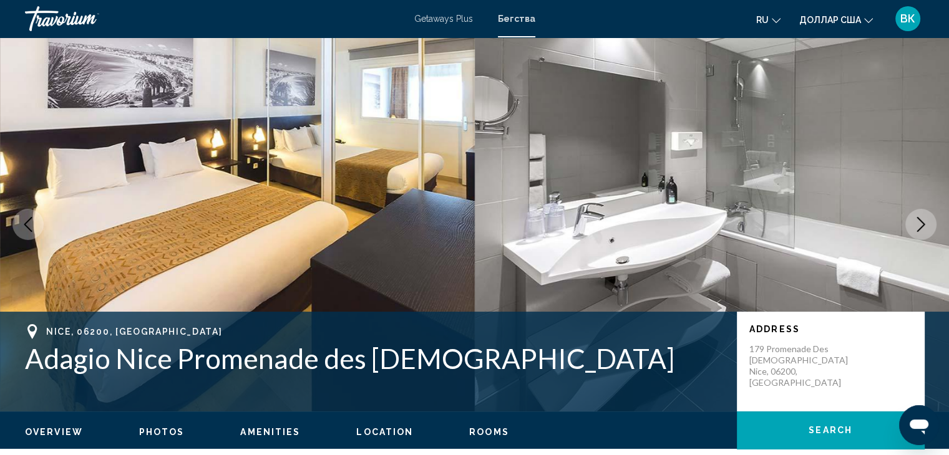
click at [921, 221] on icon "Next image" at bounding box center [921, 224] width 8 height 15
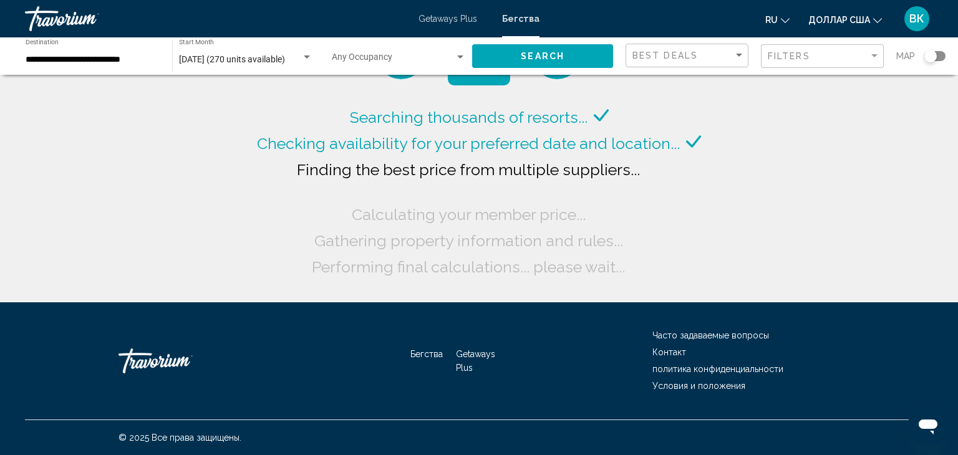
click at [49, 56] on input "**********" at bounding box center [93, 60] width 134 height 10
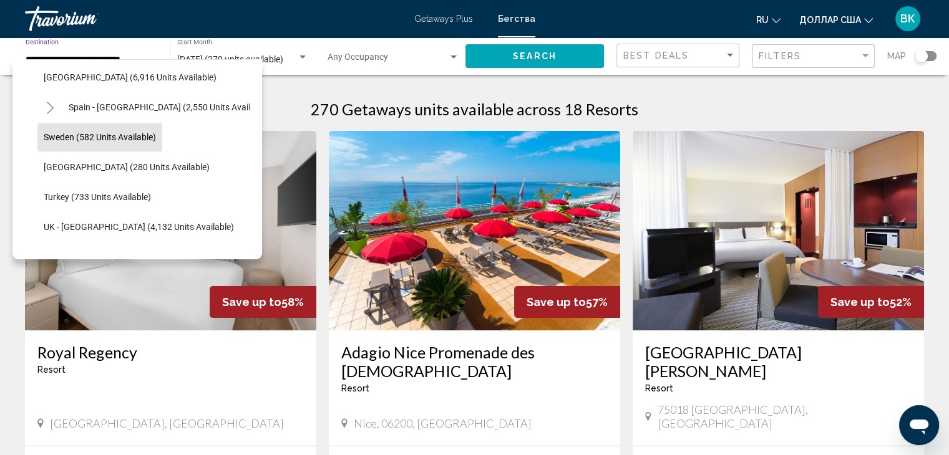
scroll to position [600, 0]
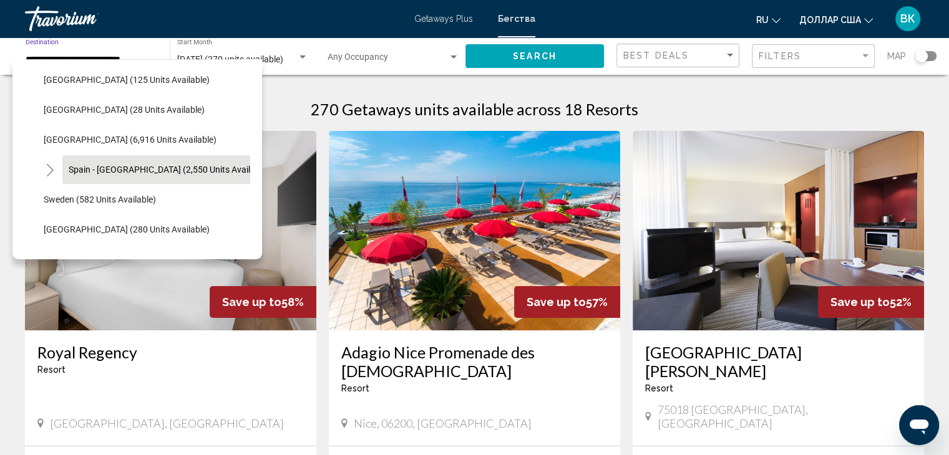
click at [144, 165] on span "Spain - Canary Islands (2,550 units available)" at bounding box center [169, 170] width 201 height 10
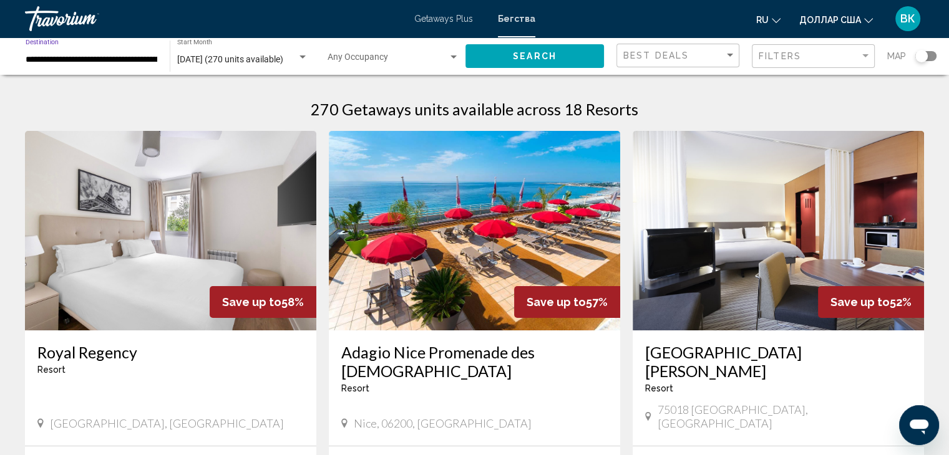
click at [554, 51] on span "Search" at bounding box center [535, 56] width 44 height 10
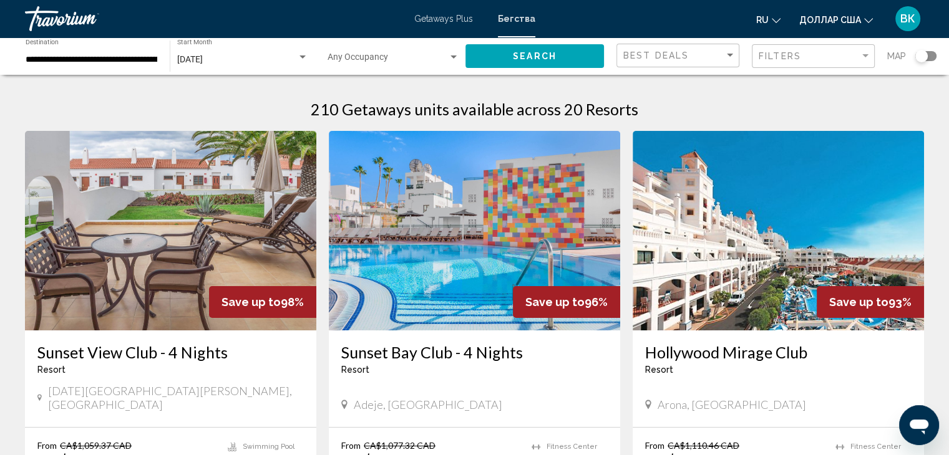
click at [43, 59] on input "**********" at bounding box center [92, 60] width 132 height 10
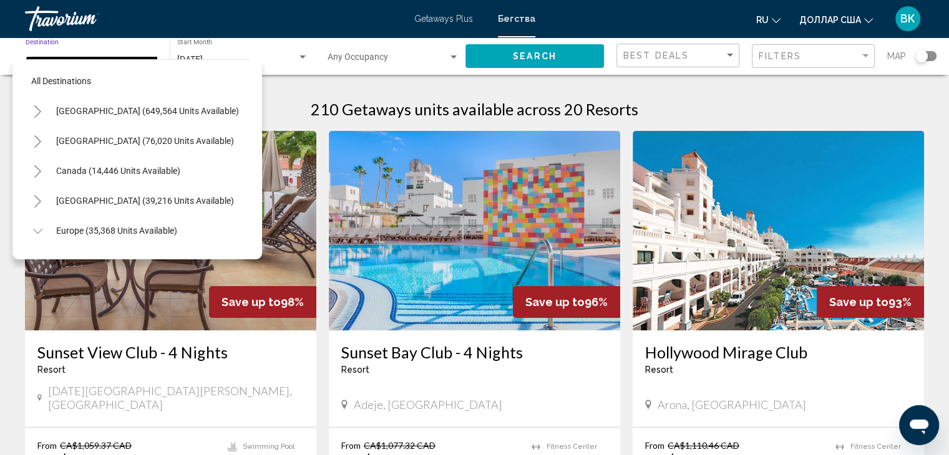
scroll to position [617, 9]
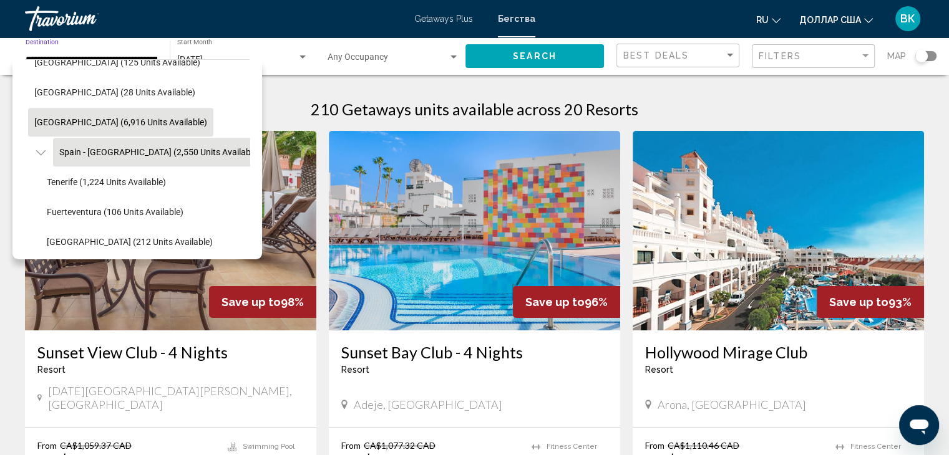
click at [64, 122] on span "Spain (6,916 units available)" at bounding box center [120, 122] width 173 height 10
type input "**********"
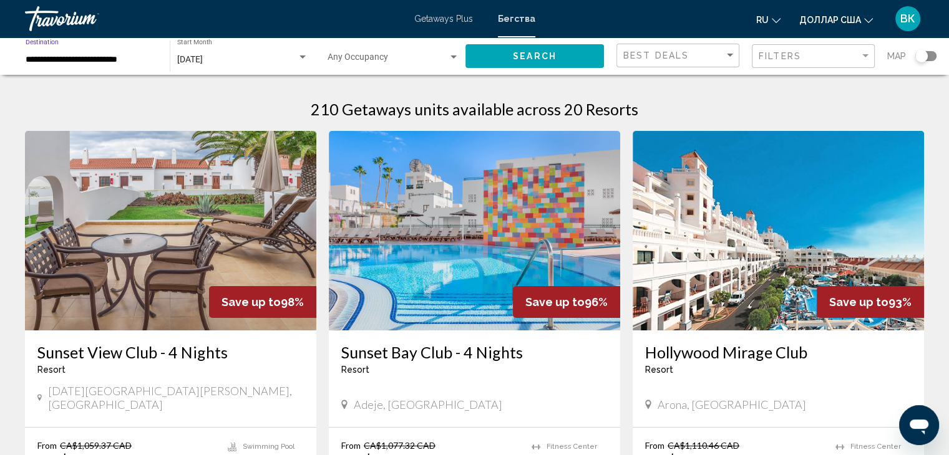
click at [531, 54] on span "Search" at bounding box center [535, 57] width 44 height 10
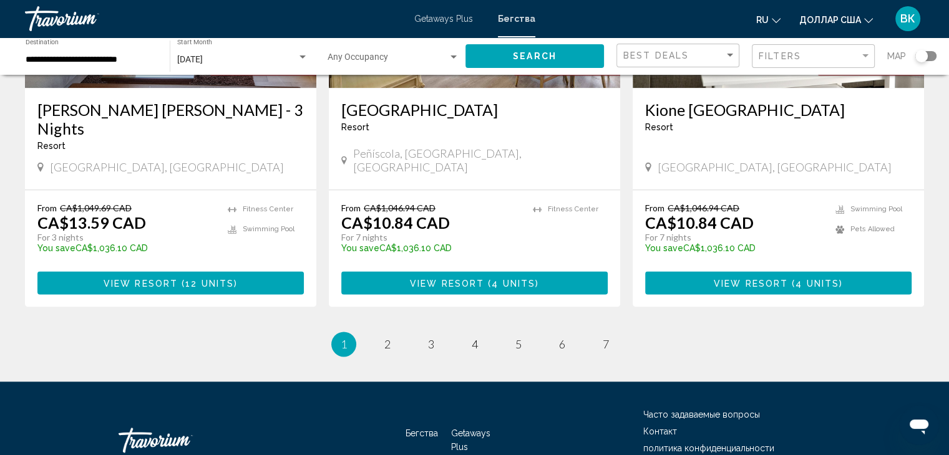
scroll to position [1576, 0]
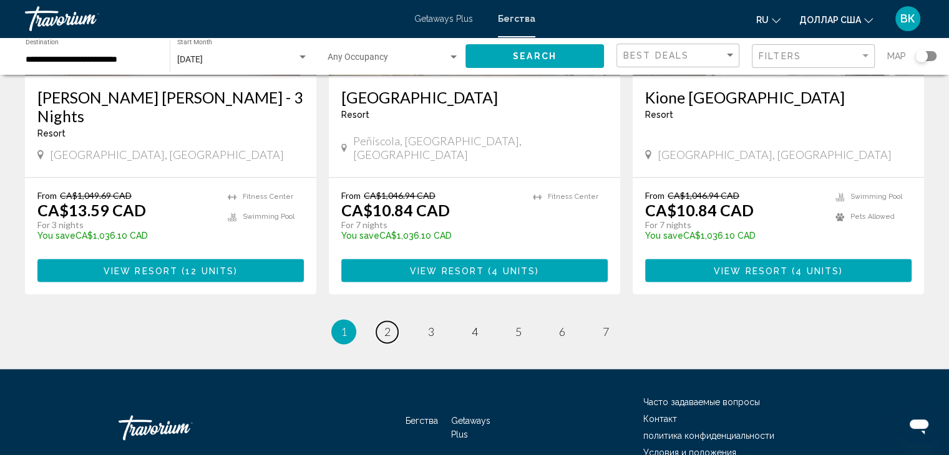
click at [389, 325] on span "2" at bounding box center [387, 332] width 6 height 14
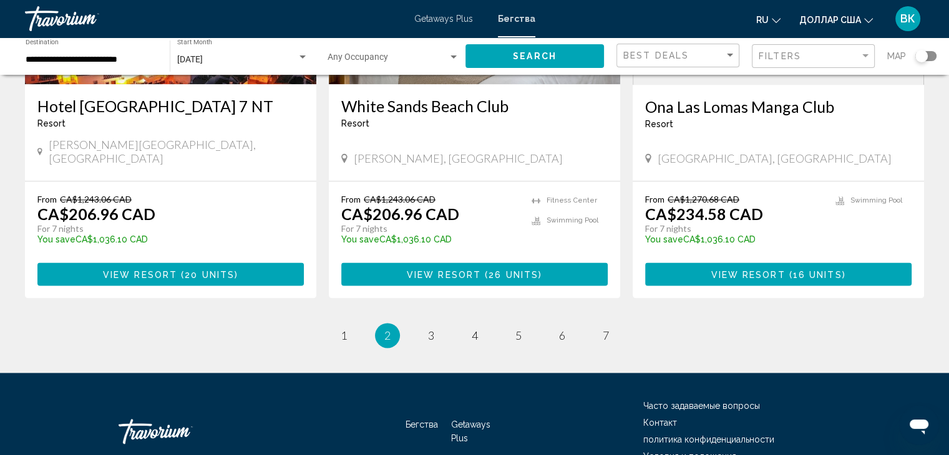
scroll to position [1577, 0]
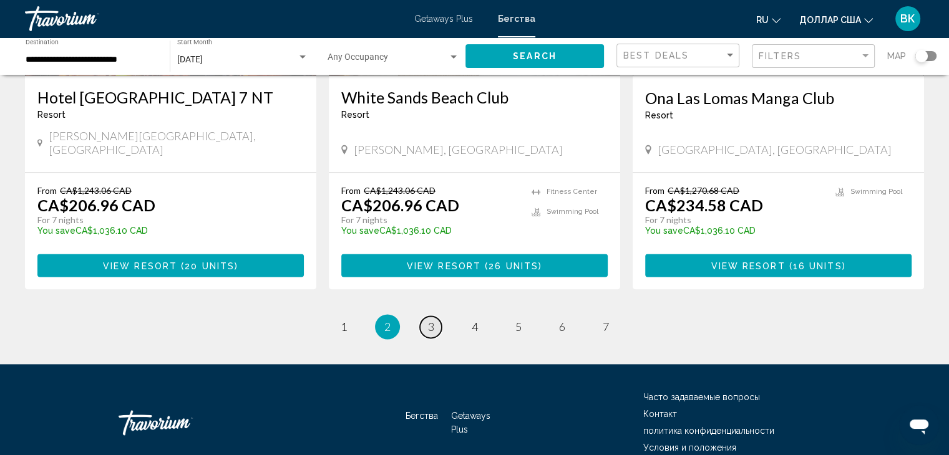
click at [438, 316] on link "page 3" at bounding box center [431, 327] width 22 height 22
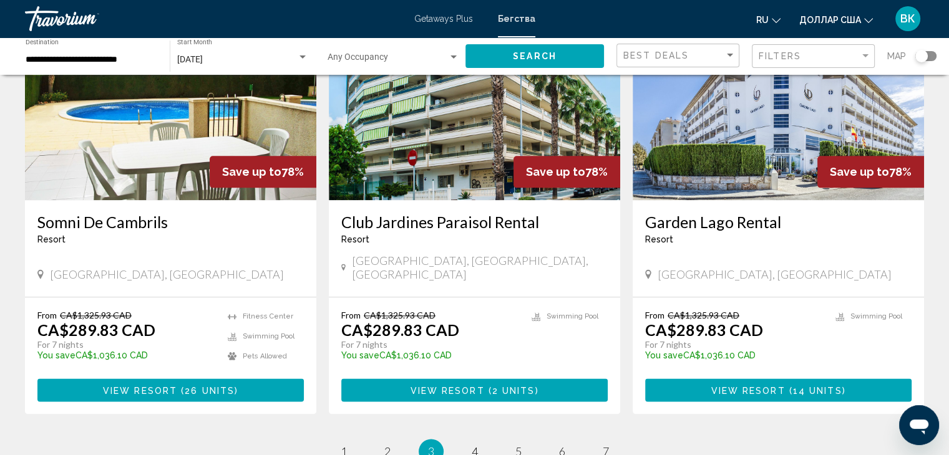
scroll to position [1559, 0]
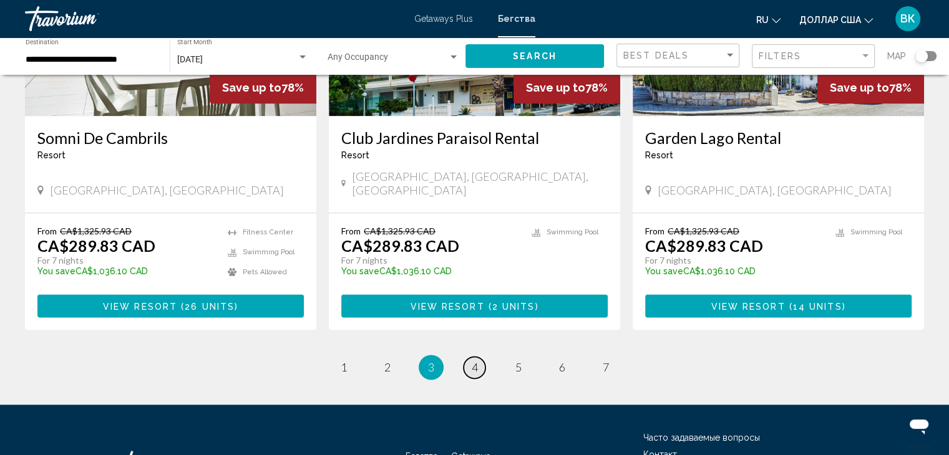
click at [479, 357] on link "page 4" at bounding box center [474, 368] width 22 height 22
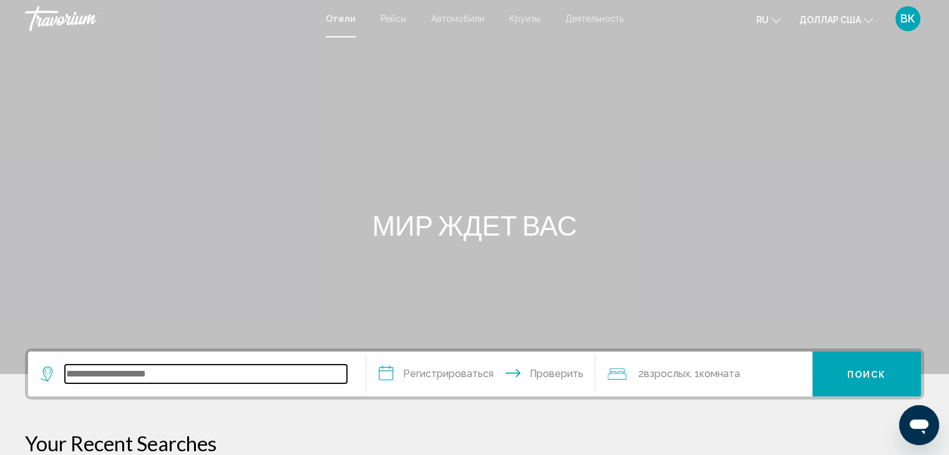
click at [259, 372] on input "Виджет поиска" at bounding box center [206, 374] width 282 height 19
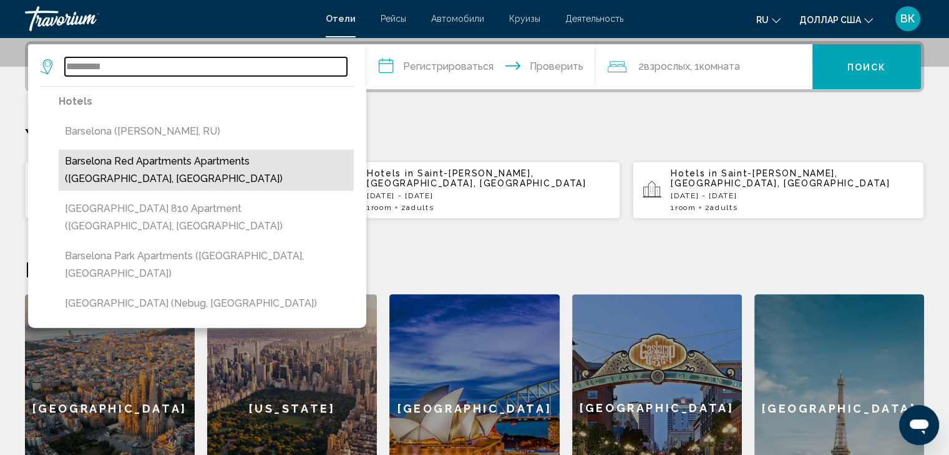
scroll to position [120, 0]
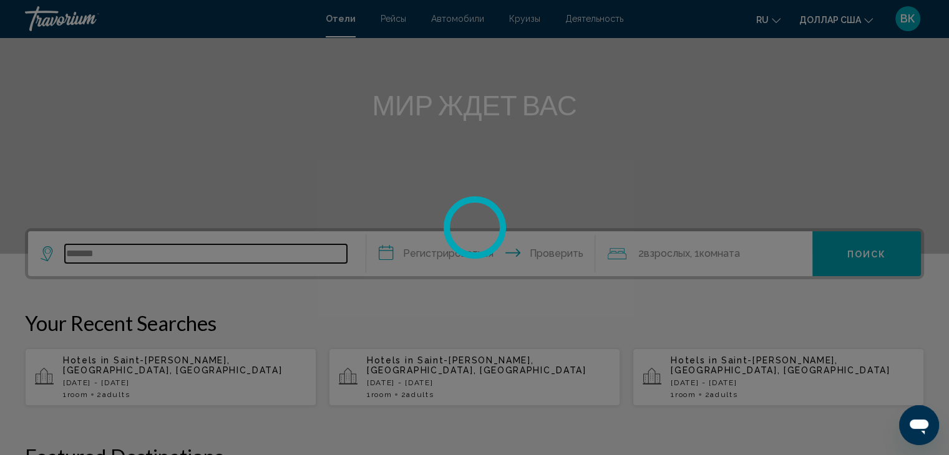
type input "*******"
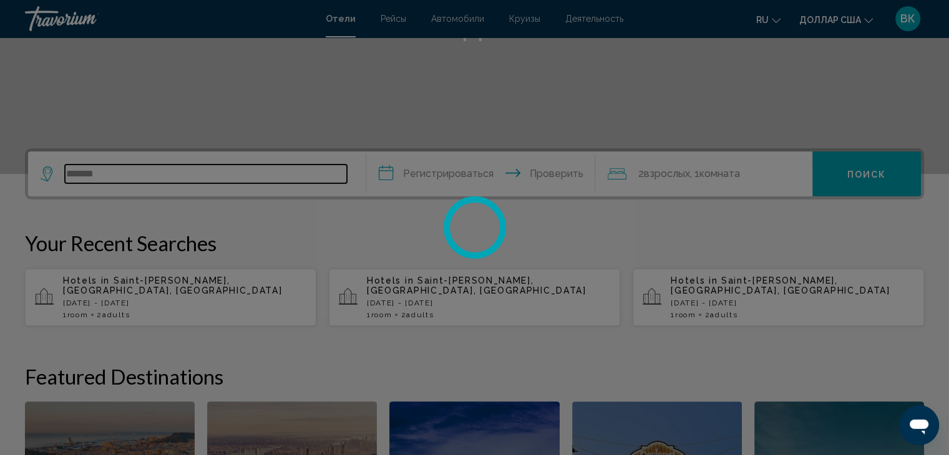
scroll to position [307, 0]
